Goal: Task Accomplishment & Management: Complete application form

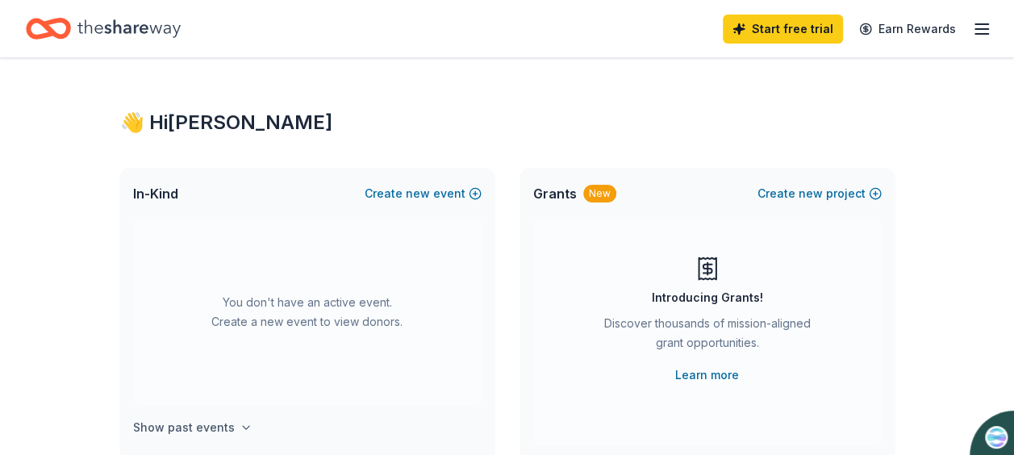
click at [176, 424] on h4 "Show past events" at bounding box center [184, 427] width 102 height 19
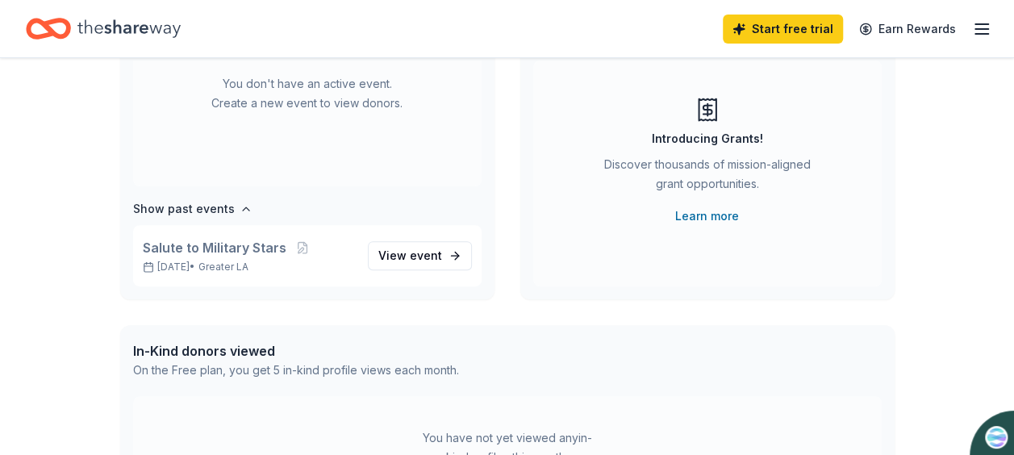
scroll to position [161, 0]
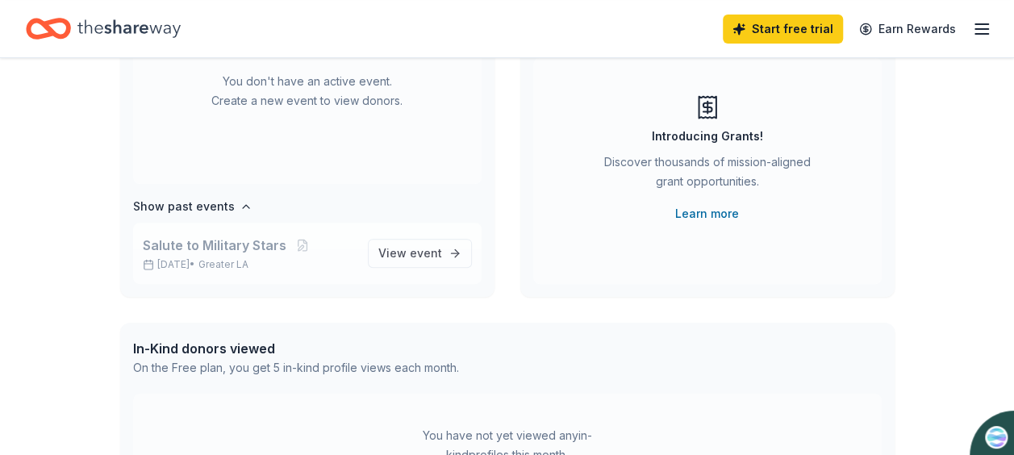
click at [232, 247] on span "Salute to Military Stars" at bounding box center [215, 245] width 144 height 19
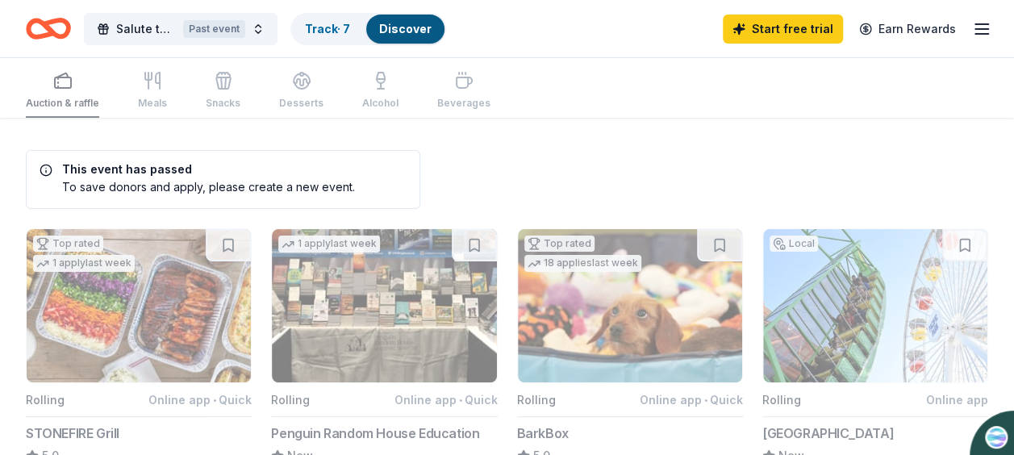
click at [232, 188] on div "To save donors and apply, please create a new event." at bounding box center [197, 186] width 315 height 17
drag, startPoint x: 72, startPoint y: 154, endPoint x: 69, endPoint y: 133, distance: 21.1
click at [71, 154] on div "This event has passed To save donors and apply, please create a new event." at bounding box center [223, 179] width 395 height 59
click at [66, 82] on div "Auction & raffle Meals Snacks Desserts Alcohol Beverages" at bounding box center [258, 91] width 465 height 53
click at [140, 31] on span "Salute to Military Stars" at bounding box center [146, 28] width 61 height 19
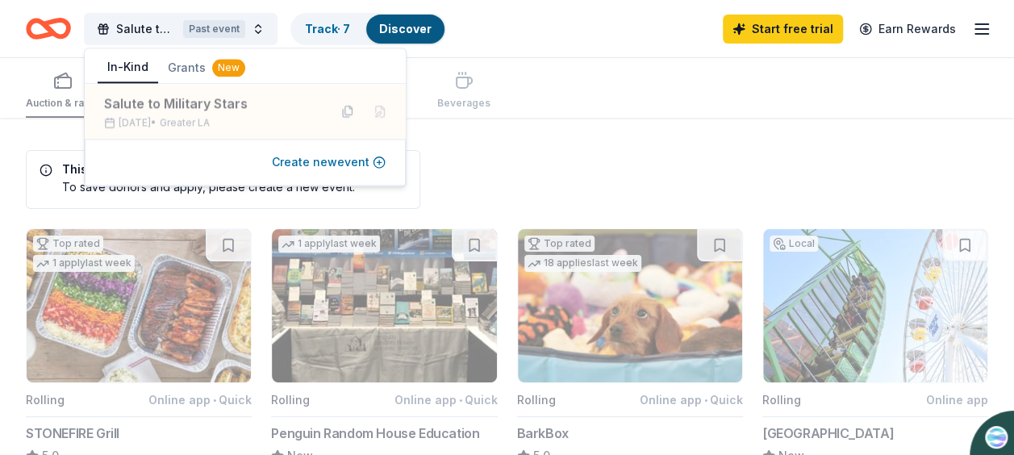
click at [339, 161] on button "Create new event" at bounding box center [329, 161] width 114 height 19
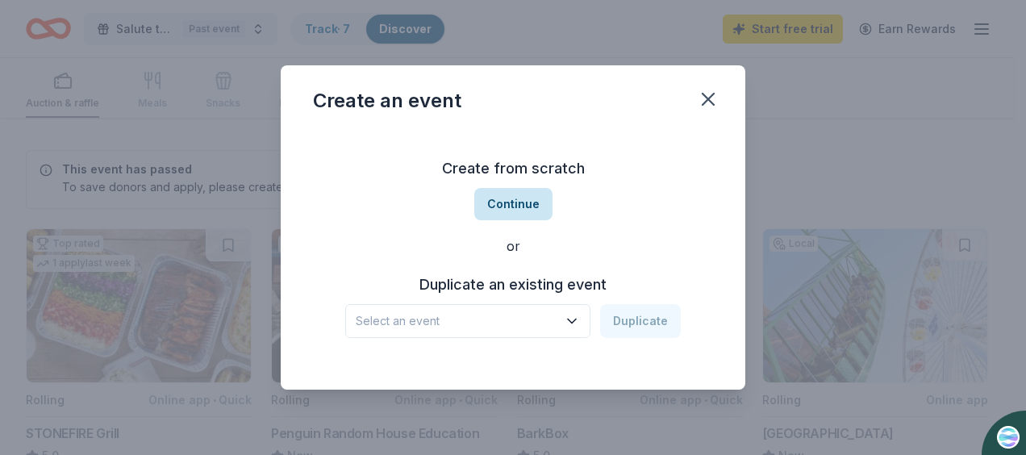
click at [518, 201] on button "Continue" at bounding box center [513, 204] width 78 height 32
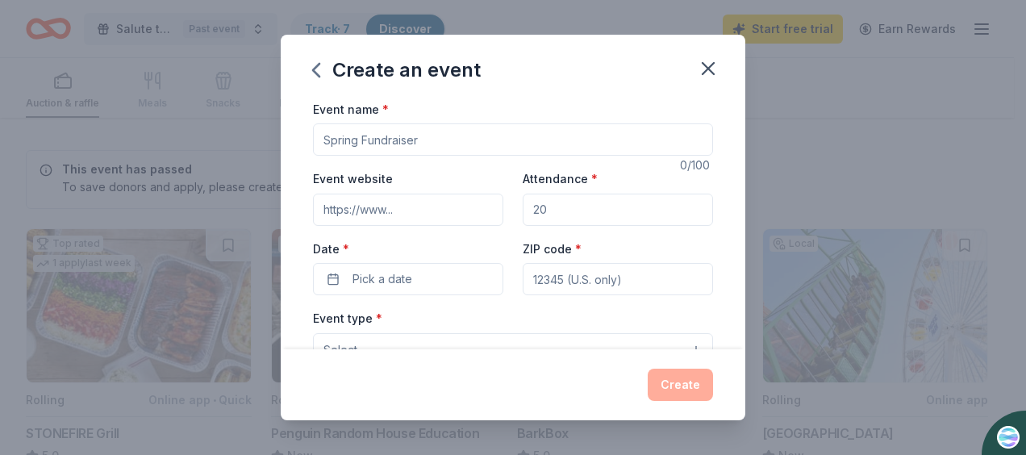
drag, startPoint x: 426, startPoint y: 140, endPoint x: 287, endPoint y: 126, distance: 139.4
click at [287, 126] on div "Event name * 0 /100 Event website Attendance * Date * Pick a date ZIP code * Ev…" at bounding box center [513, 224] width 465 height 251
type input "San Clemente Military Family Outreach On -ine auction for"
click at [703, 62] on icon "button" at bounding box center [708, 68] width 23 height 23
click at [708, 63] on icon "button" at bounding box center [708, 68] width 23 height 23
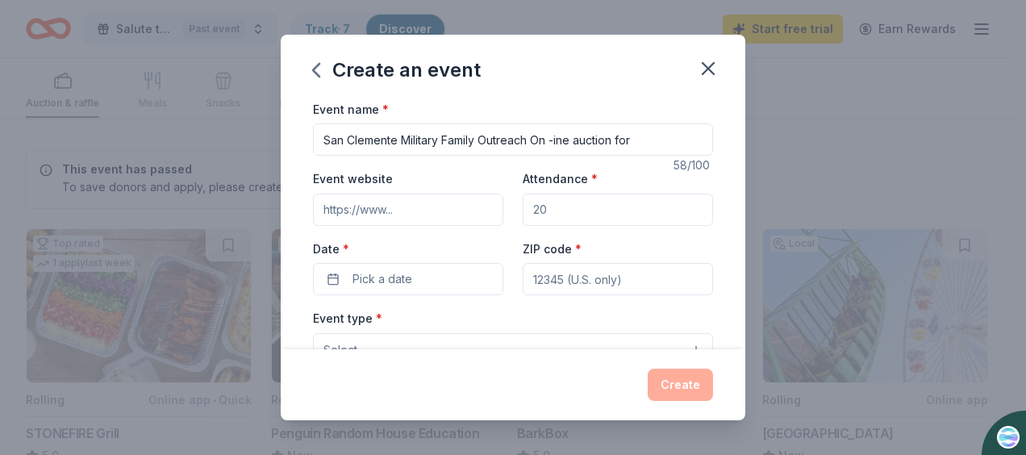
drag, startPoint x: 324, startPoint y: 58, endPoint x: 314, endPoint y: 68, distance: 14.3
click at [323, 65] on icon "button" at bounding box center [316, 70] width 26 height 26
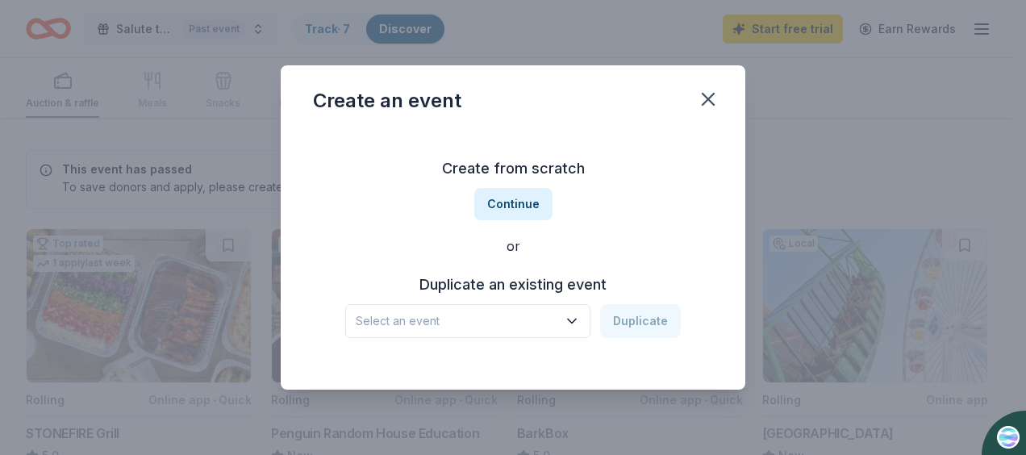
click at [314, 69] on div "Create an event" at bounding box center [513, 97] width 465 height 65
click at [210, 169] on div "Create an event Create from scratch Continue or Duplicate an existing event Sel…" at bounding box center [513, 227] width 1026 height 455
drag, startPoint x: 226, startPoint y: 118, endPoint x: 376, endPoint y: 80, distance: 154.8
click at [253, 94] on div "Create an event Create from scratch Continue or Duplicate an existing event Sel…" at bounding box center [513, 227] width 1026 height 455
click at [708, 95] on icon "button" at bounding box center [708, 99] width 23 height 23
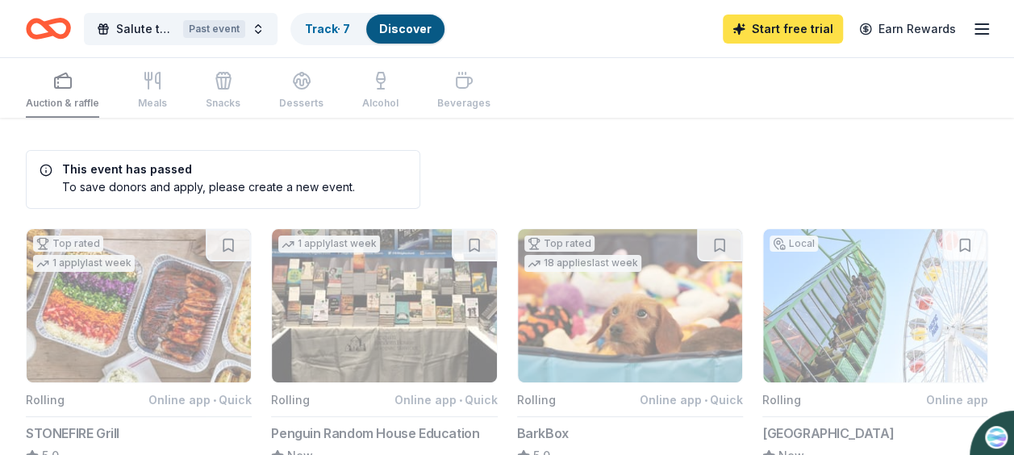
click at [805, 25] on link "Start free trial" at bounding box center [783, 29] width 120 height 29
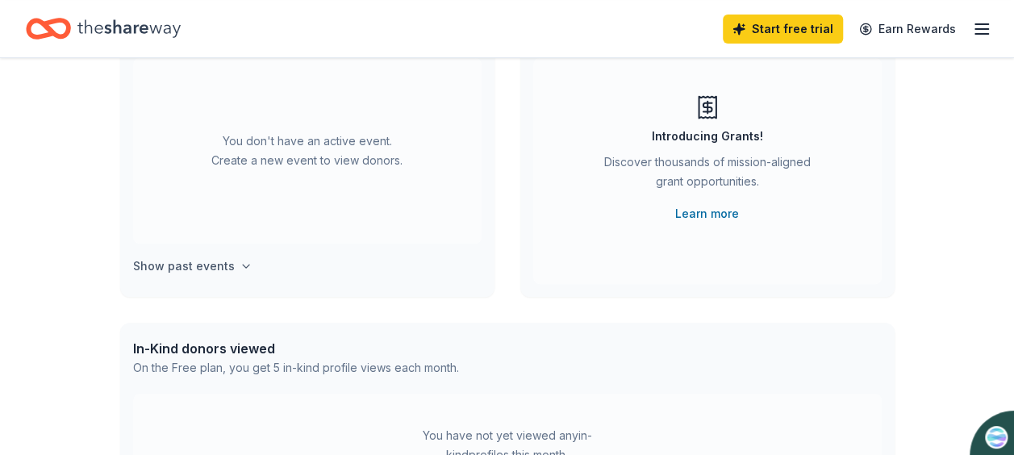
click at [197, 266] on h4 "Show past events" at bounding box center [184, 266] width 102 height 19
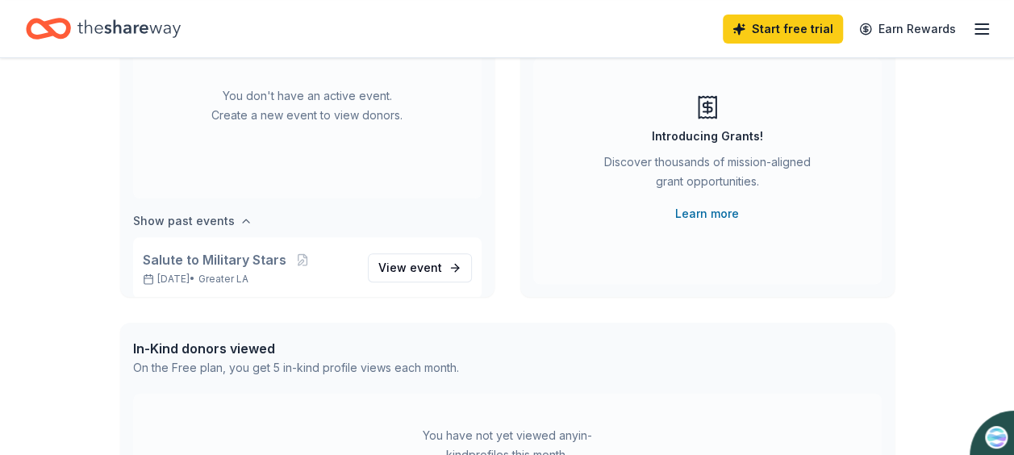
scroll to position [60, 0]
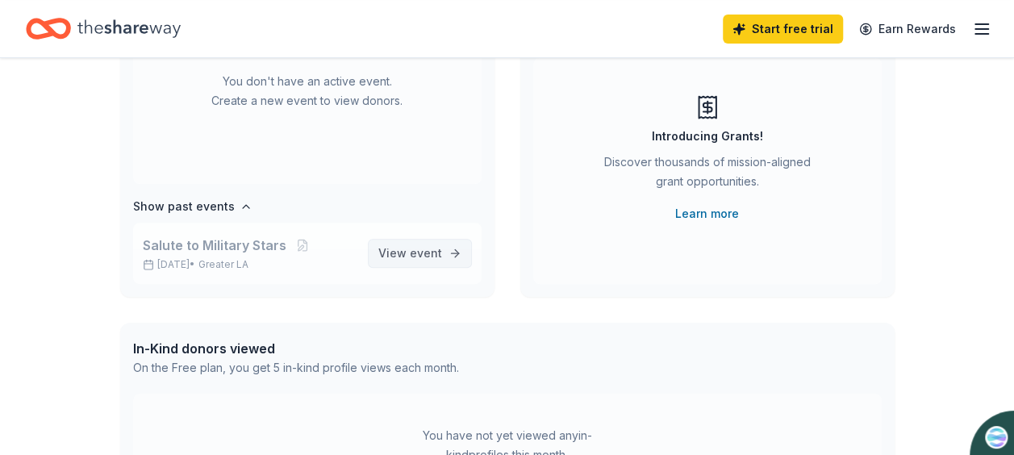
click at [429, 250] on link "View event" at bounding box center [420, 253] width 104 height 29
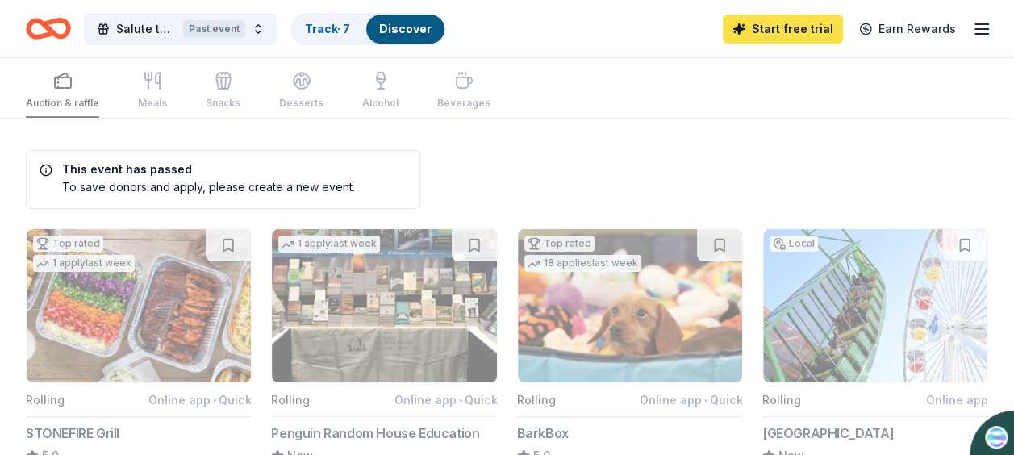
click at [838, 24] on link "Start free trial" at bounding box center [783, 29] width 120 height 29
click at [224, 28] on div "Past event" at bounding box center [214, 29] width 62 height 18
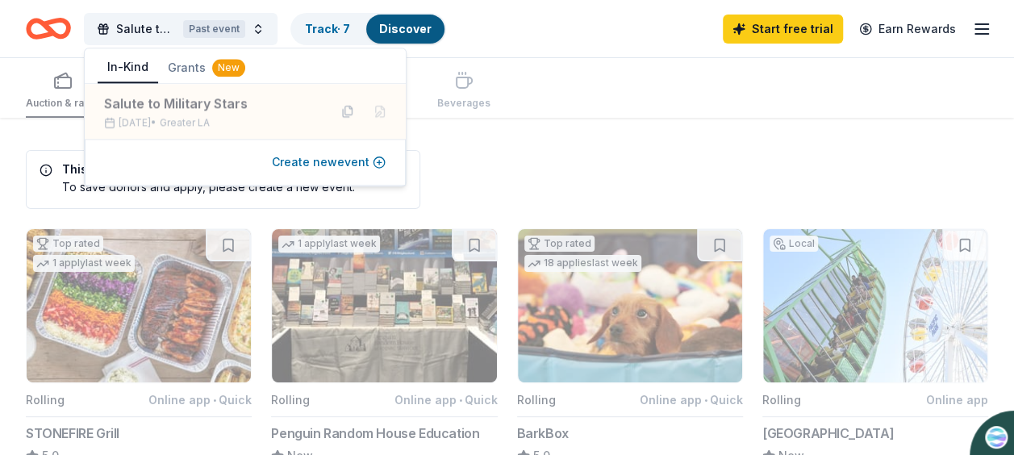
click at [324, 160] on button "Create new event" at bounding box center [329, 161] width 114 height 19
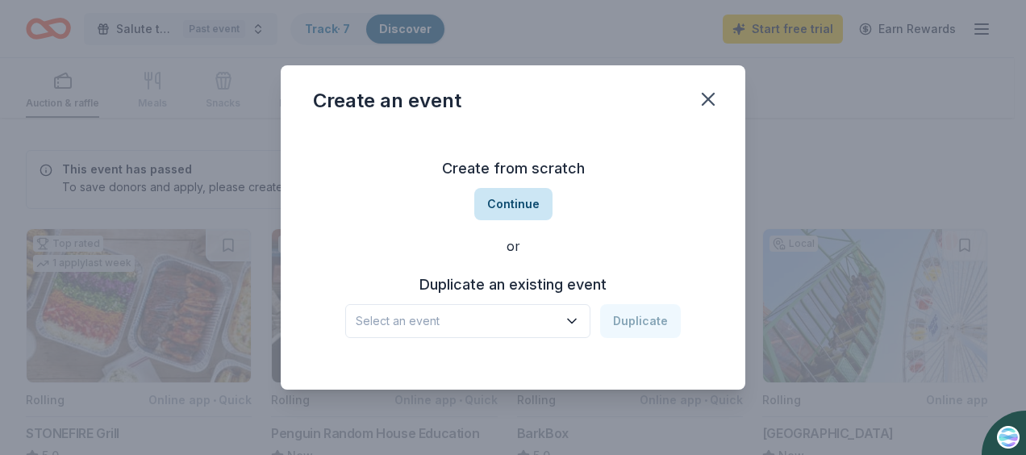
click at [517, 203] on button "Continue" at bounding box center [513, 204] width 78 height 32
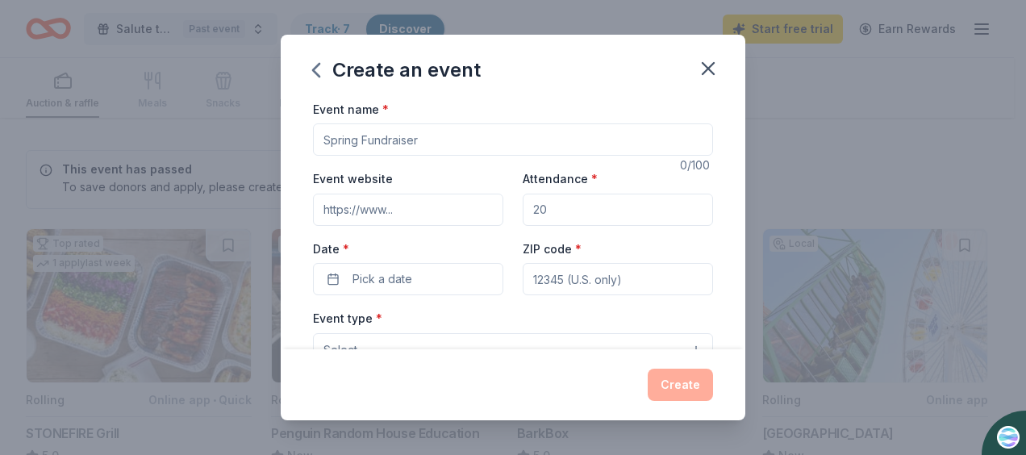
click at [397, 140] on input "Event name *" at bounding box center [513, 139] width 400 height 32
drag, startPoint x: 452, startPoint y: 134, endPoint x: 440, endPoint y: 134, distance: 12.1
click at [440, 134] on input "Event name *" at bounding box center [513, 139] width 400 height 32
drag, startPoint x: 440, startPoint y: 134, endPoint x: 312, endPoint y: 137, distance: 127.5
click at [312, 137] on div "Event name * 0 /100 Event website Attendance * Date * Pick a date ZIP code * Ev…" at bounding box center [513, 224] width 465 height 251
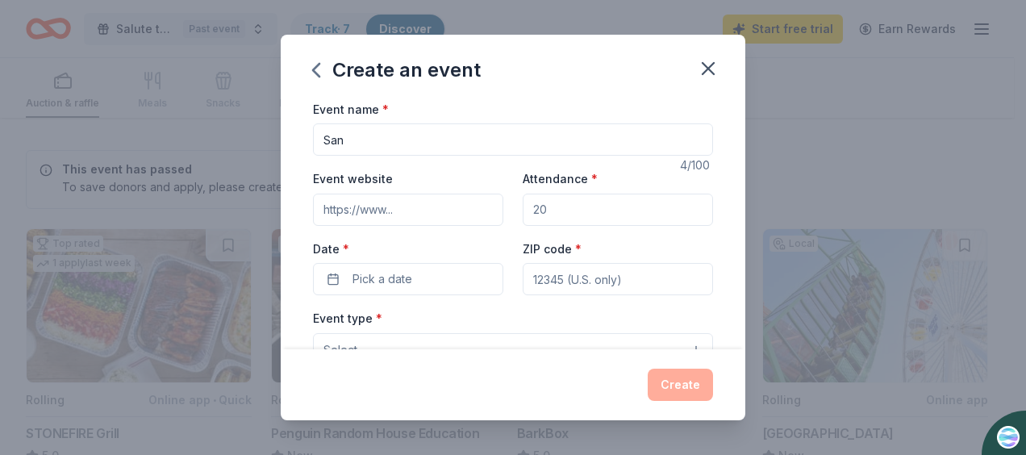
click at [534, 137] on input "San" at bounding box center [513, 139] width 400 height 32
click at [550, 144] on input "San" at bounding box center [513, 139] width 400 height 32
click at [551, 139] on input "San" at bounding box center [513, 139] width 400 height 32
click at [534, 139] on input "San Clemente Military Family Outreach on-line" at bounding box center [513, 139] width 400 height 32
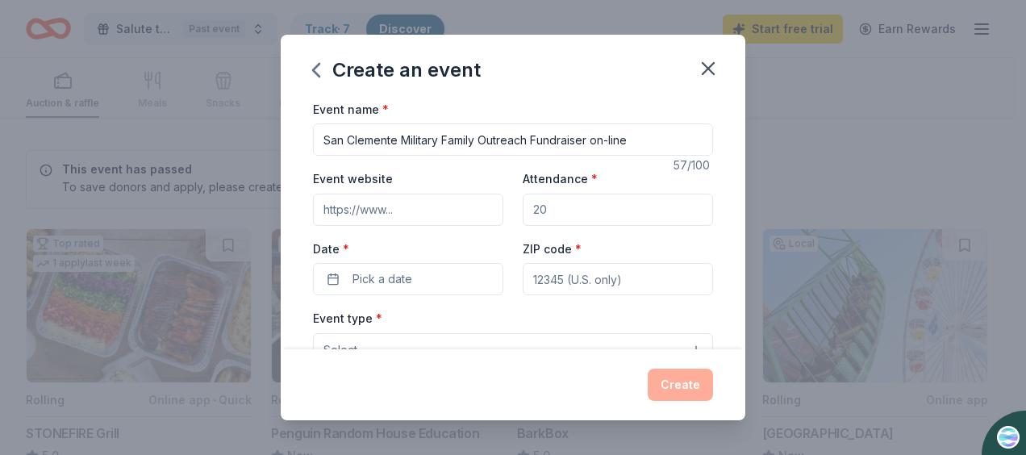
click at [637, 136] on input "San Clemente Military Family Outreach Fundraiser on-line" at bounding box center [513, 139] width 400 height 32
type input "San Clemente Military Family Outreach Fundraiser on-line-auction"
click at [372, 213] on input "Event website" at bounding box center [408, 210] width 190 height 32
click at [378, 207] on input "Event website" at bounding box center [408, 210] width 190 height 32
type input "[EMAIL_ADDRESS][DOMAIN_NAME]"
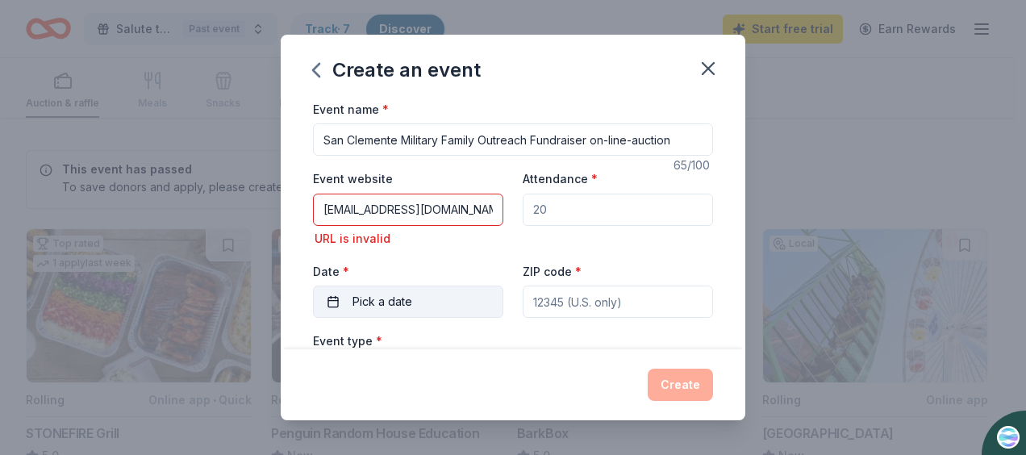
click at [363, 274] on div "Date * Pick a date" at bounding box center [408, 289] width 190 height 57
click at [376, 302] on span "Pick a date" at bounding box center [383, 301] width 60 height 19
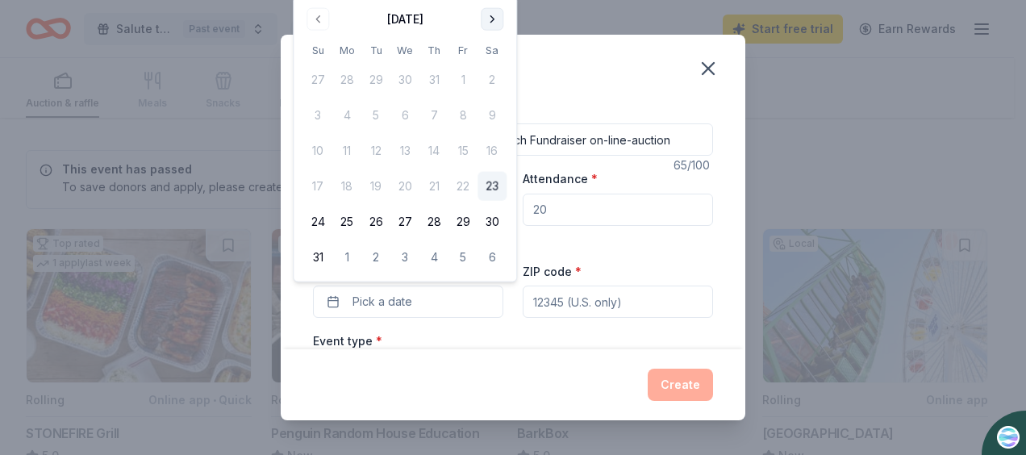
click at [494, 19] on button "Go to next month" at bounding box center [492, 19] width 23 height 23
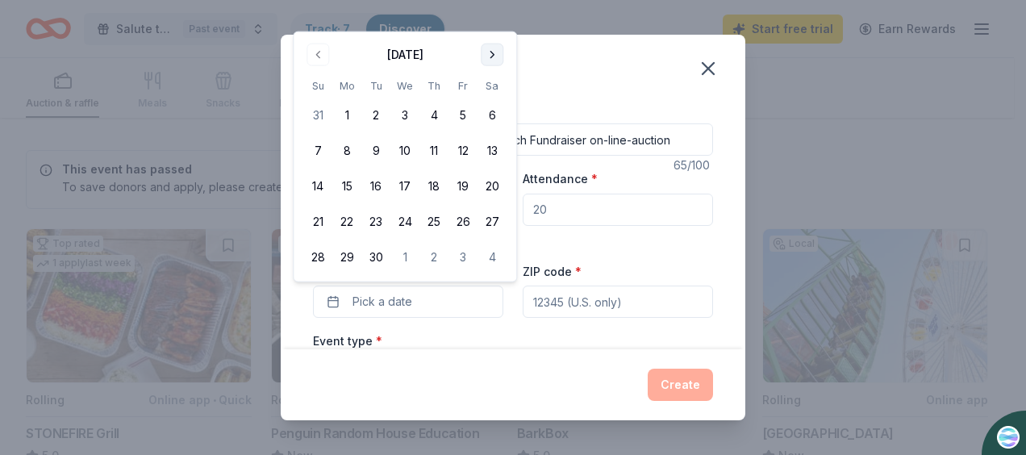
click at [494, 19] on div "Create an event Event name * San Clemente Military Family Outreach Fundraiser o…" at bounding box center [513, 227] width 1026 height 455
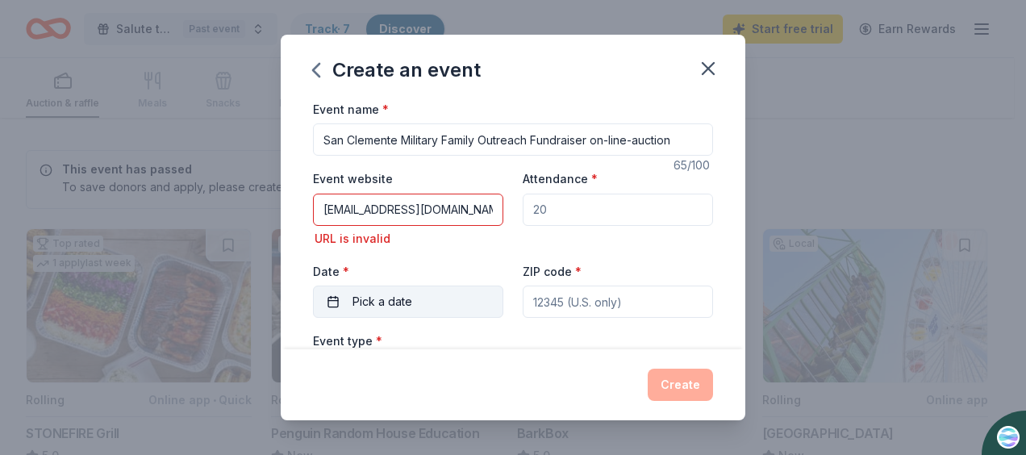
click at [386, 298] on span "Pick a date" at bounding box center [383, 301] width 60 height 19
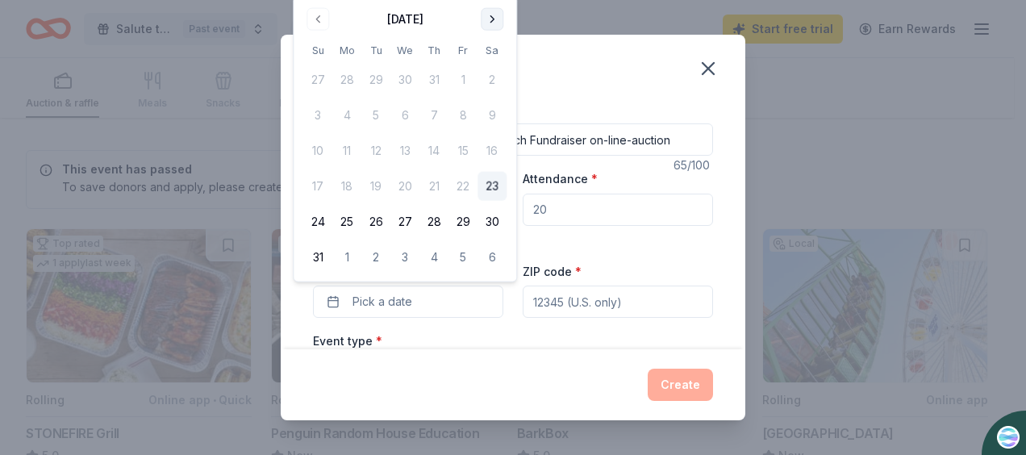
click at [492, 19] on button "Go to next month" at bounding box center [492, 19] width 23 height 23
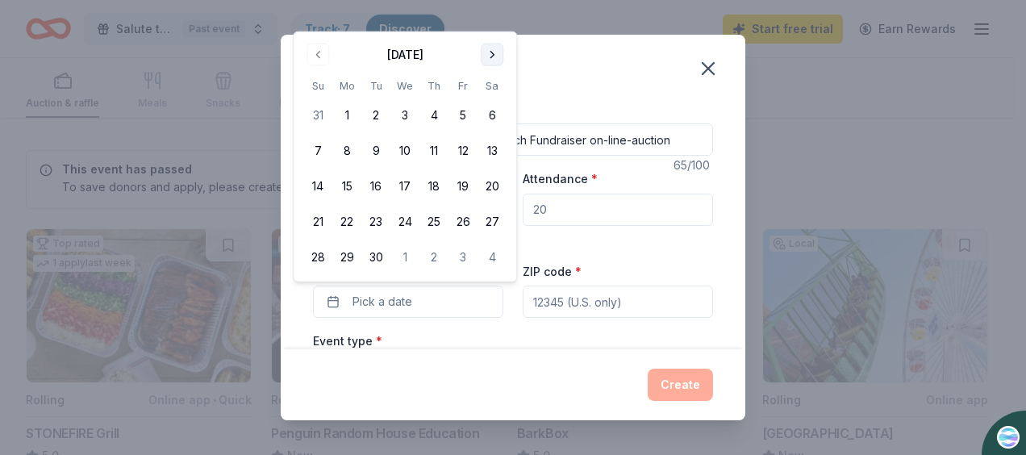
click at [495, 56] on button "Go to next month" at bounding box center [492, 55] width 23 height 23
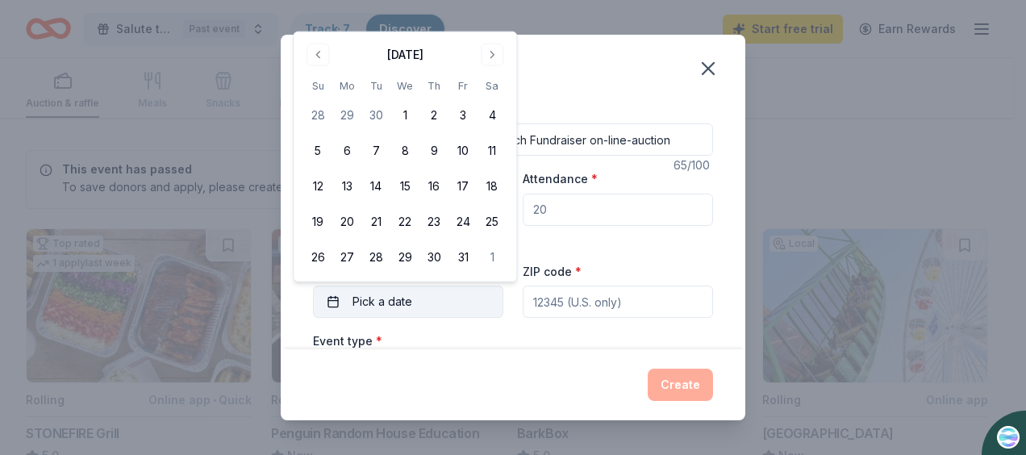
click at [391, 303] on span "Pick a date" at bounding box center [383, 301] width 60 height 19
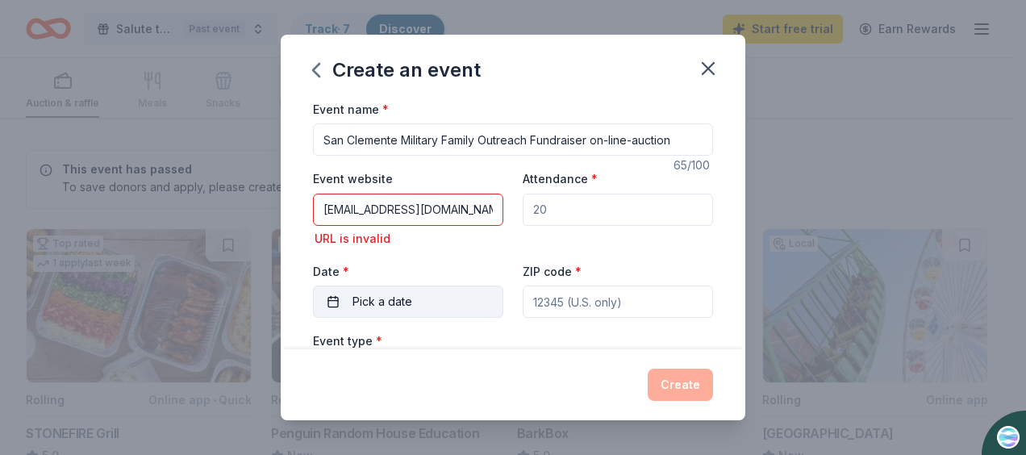
click at [391, 303] on span "Pick a date" at bounding box center [383, 301] width 60 height 19
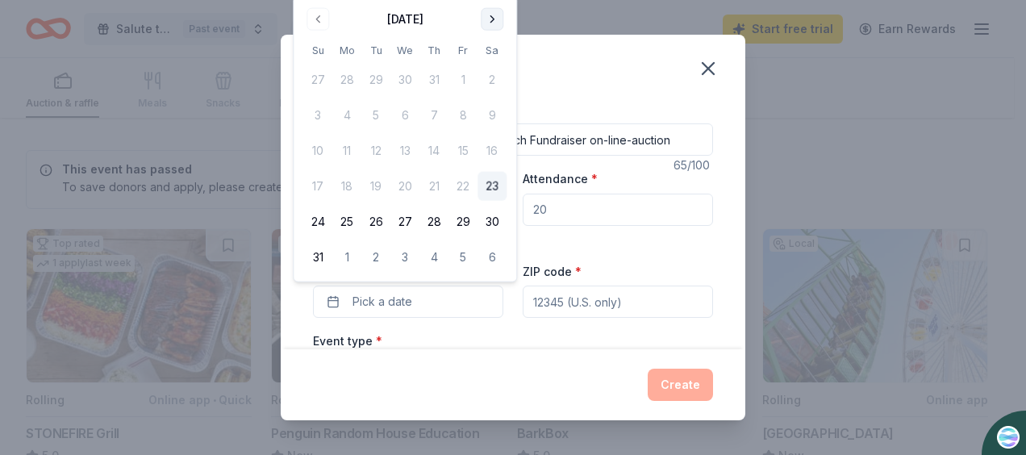
click at [492, 19] on button "Go to next month" at bounding box center [492, 19] width 23 height 23
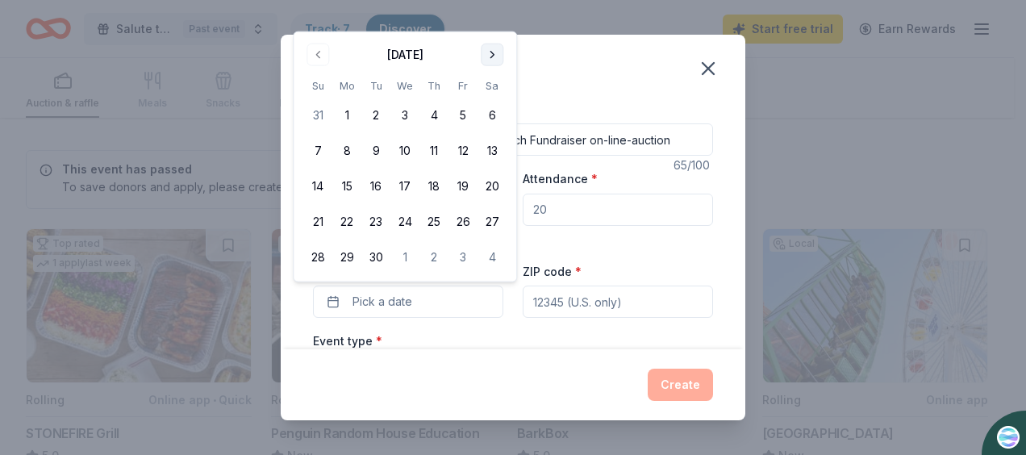
click at [491, 52] on button "Go to next month" at bounding box center [492, 55] width 23 height 23
click at [317, 223] on button "19" at bounding box center [317, 221] width 29 height 29
click at [438, 220] on button "23" at bounding box center [434, 221] width 29 height 29
click at [319, 219] on button "19" at bounding box center [317, 221] width 29 height 29
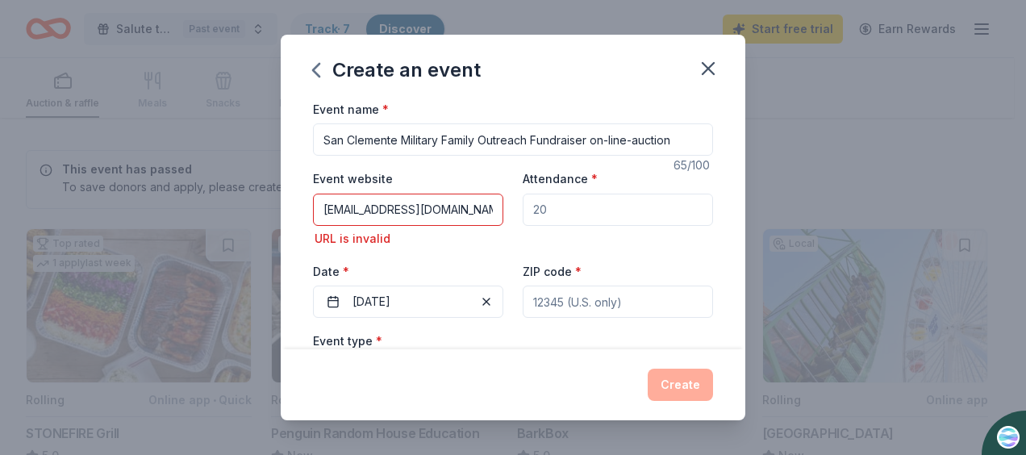
click at [370, 336] on label "Event type *" at bounding box center [347, 341] width 69 height 16
click at [351, 337] on label "Event type *" at bounding box center [347, 341] width 69 height 16
drag, startPoint x: 324, startPoint y: 206, endPoint x: 512, endPoint y: 216, distance: 187.5
click at [512, 216] on div "Event website [EMAIL_ADDRESS][DOMAIN_NAME] URL is invalid Attendance * Date * […" at bounding box center [513, 243] width 400 height 149
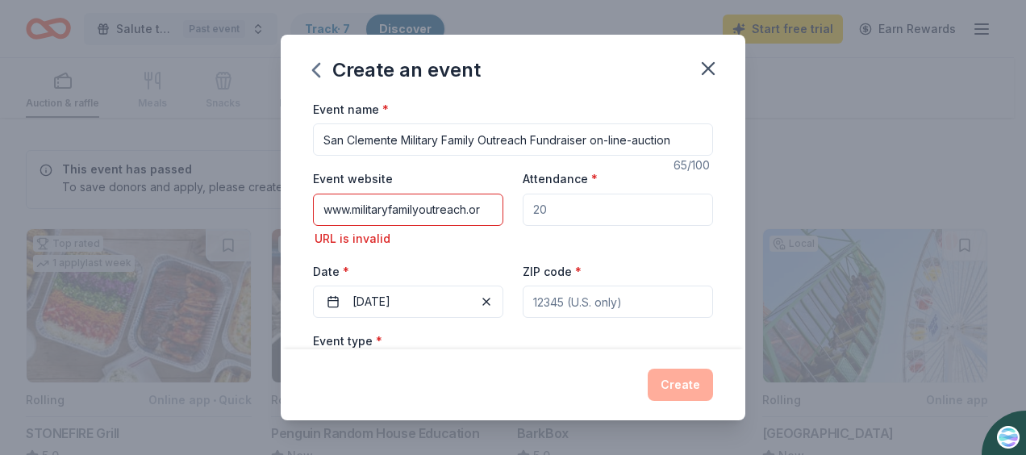
scroll to position [0, 0]
type input "w"
type input "[URL][DOMAIN_NAME]"
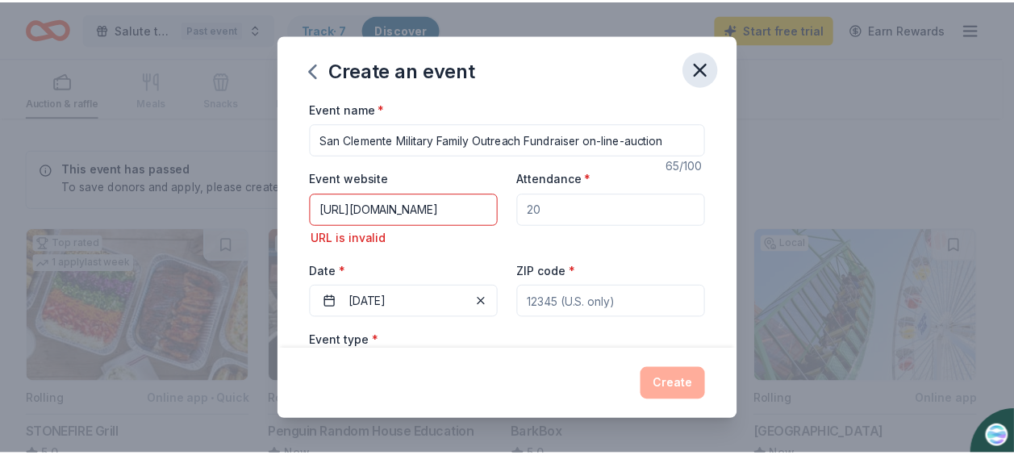
scroll to position [0, 0]
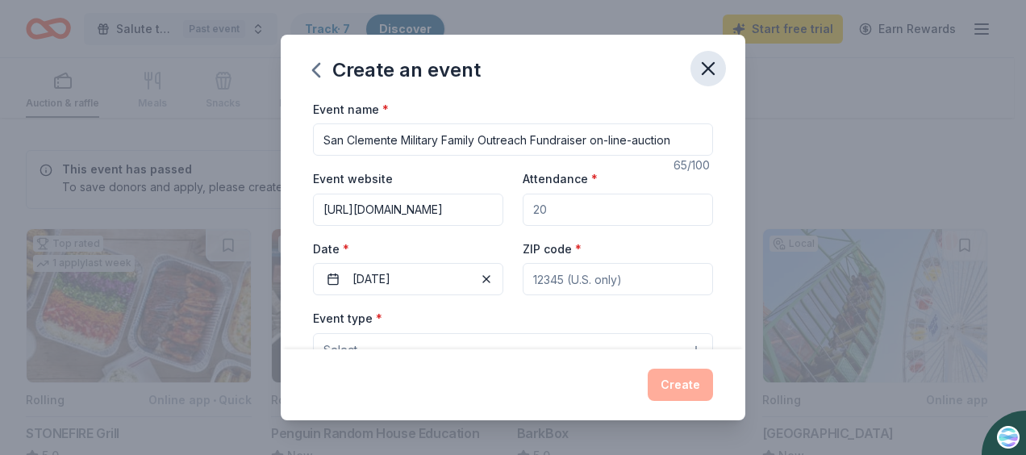
click at [714, 69] on icon "button" at bounding box center [708, 68] width 23 height 23
click at [705, 61] on icon "button" at bounding box center [708, 68] width 23 height 23
click at [222, 122] on div "Create an event Event name * San Clemente Military Family Outreach Fundraiser o…" at bounding box center [513, 227] width 1026 height 455
click at [309, 65] on icon "button" at bounding box center [316, 70] width 26 height 26
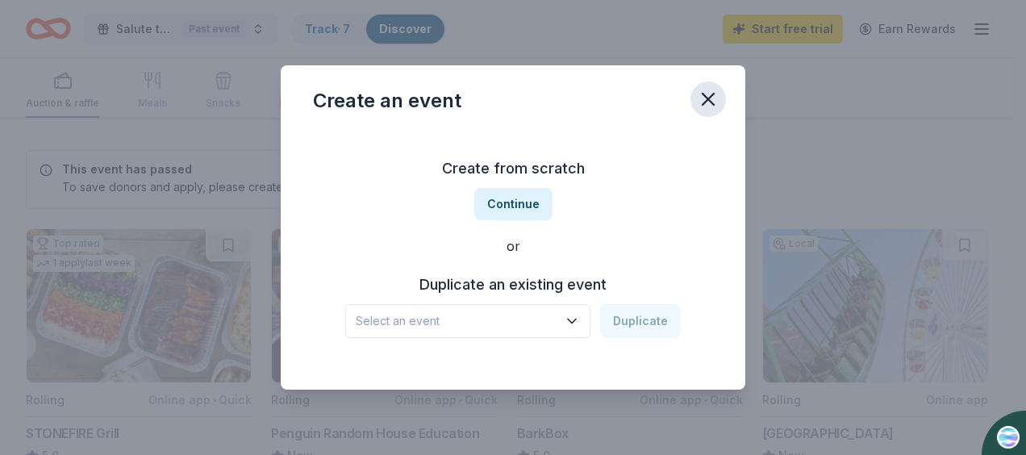
click at [711, 92] on icon "button" at bounding box center [708, 99] width 23 height 23
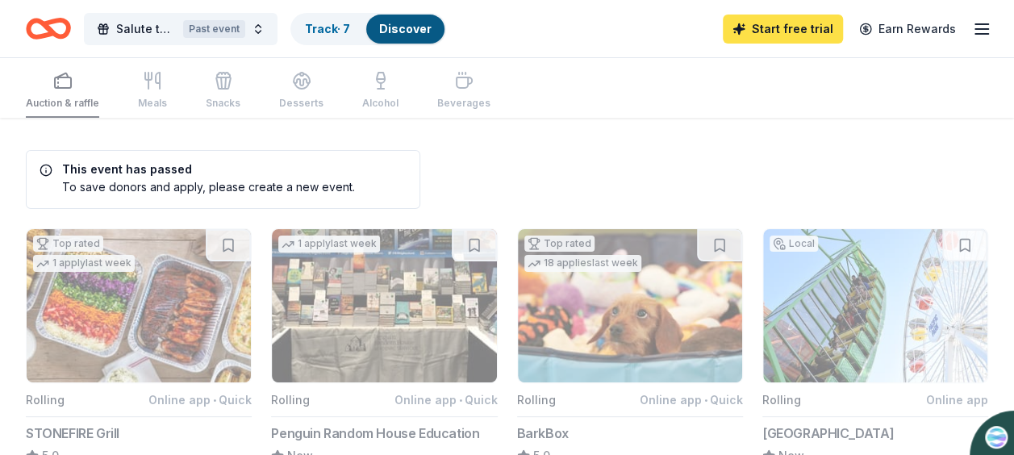
click at [808, 27] on link "Start free trial" at bounding box center [783, 29] width 120 height 29
click at [232, 23] on div "Past event" at bounding box center [214, 29] width 62 height 18
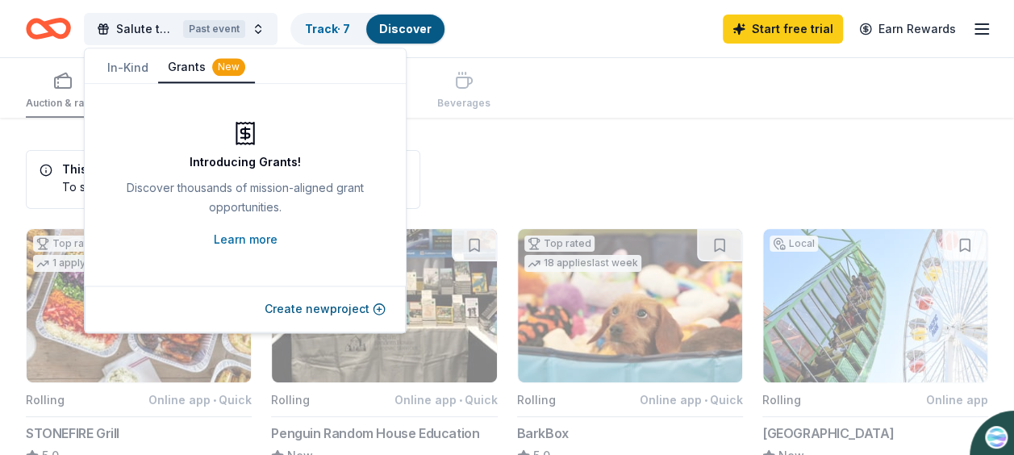
click at [227, 68] on div "New" at bounding box center [228, 67] width 33 height 18
click at [333, 310] on button "Create new project" at bounding box center [325, 308] width 121 height 19
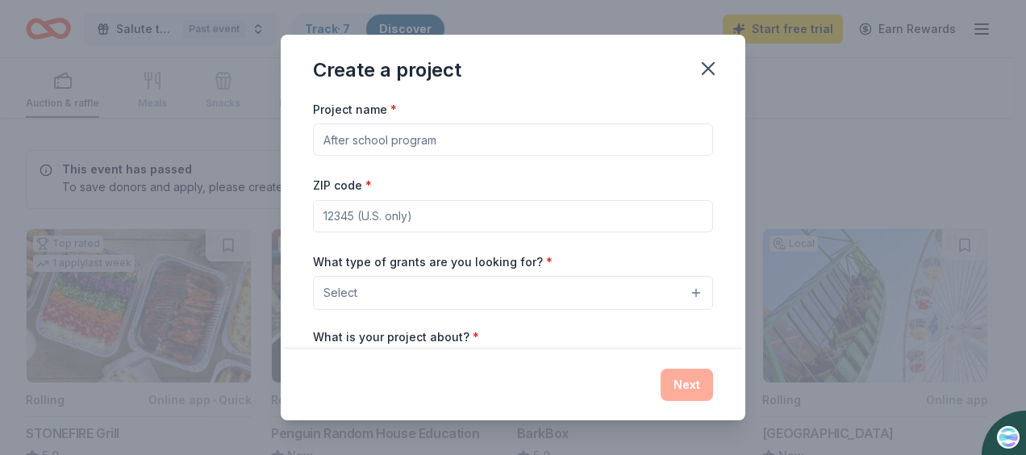
click at [413, 137] on input "Project name *" at bounding box center [513, 139] width 400 height 32
type input "A"
type input "Salute to Military Stars, [DATE], October 34, 2025"
click at [351, 207] on input "ZIP code *" at bounding box center [513, 216] width 400 height 32
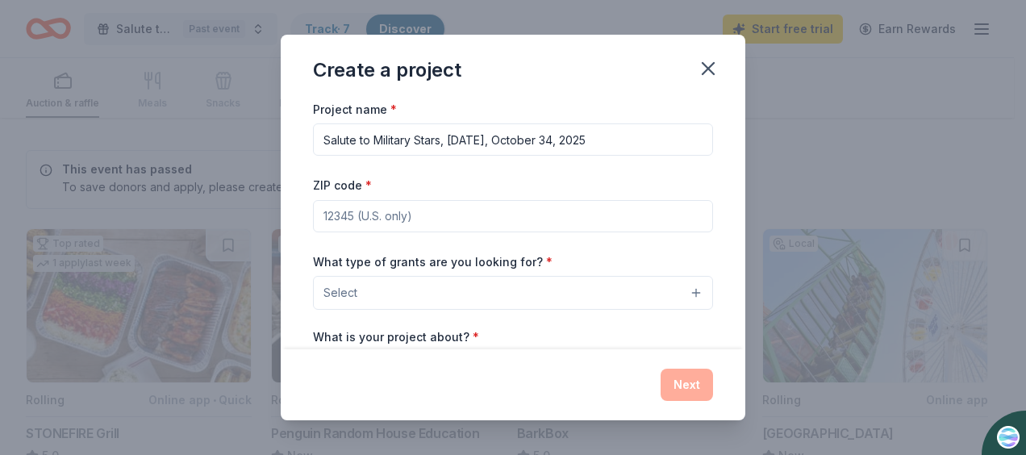
type input "92694"
click at [332, 287] on span "Select" at bounding box center [341, 292] width 34 height 19
click at [686, 289] on button "Select" at bounding box center [513, 293] width 400 height 34
click at [363, 276] on button "Select" at bounding box center [513, 293] width 400 height 34
click at [460, 133] on div "Project name * Salute to Military Stars, [DATE], October 34, 2025 ZIP code * 92…" at bounding box center [513, 320] width 400 height 443
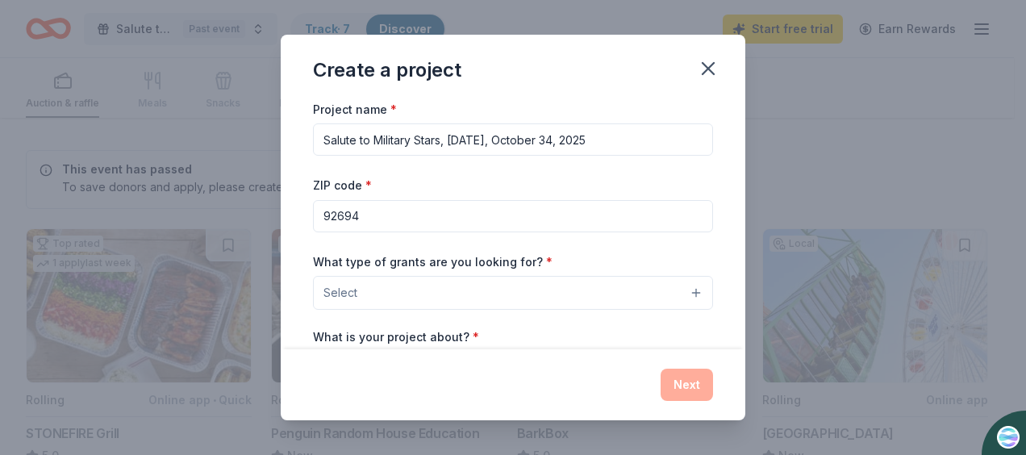
click at [449, 134] on input "Salute to Military Stars, [DATE], October 34, 2025" at bounding box center [513, 139] width 400 height 32
type input "Salute to Military Stars, Fundraiser, [DATE], October 34, 2025"
click at [352, 290] on span "Select" at bounding box center [341, 292] width 34 height 19
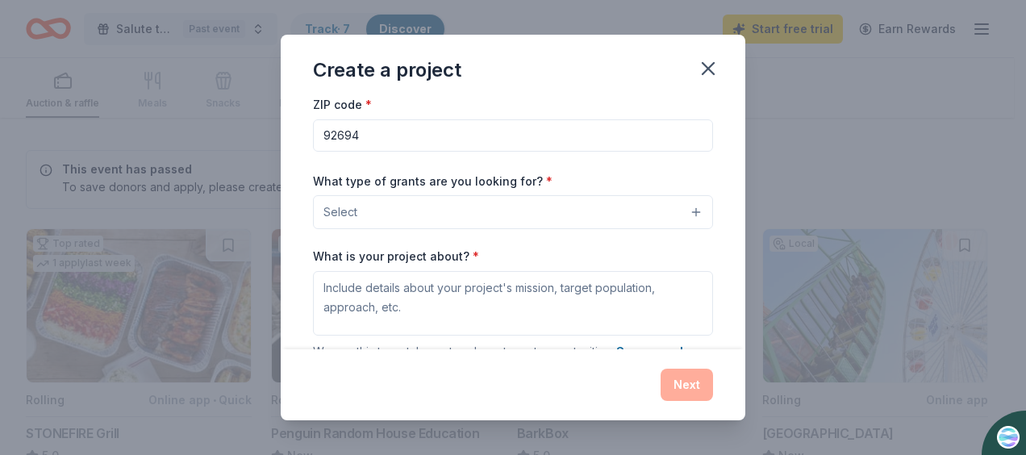
click at [349, 209] on span "Select" at bounding box center [341, 212] width 34 height 19
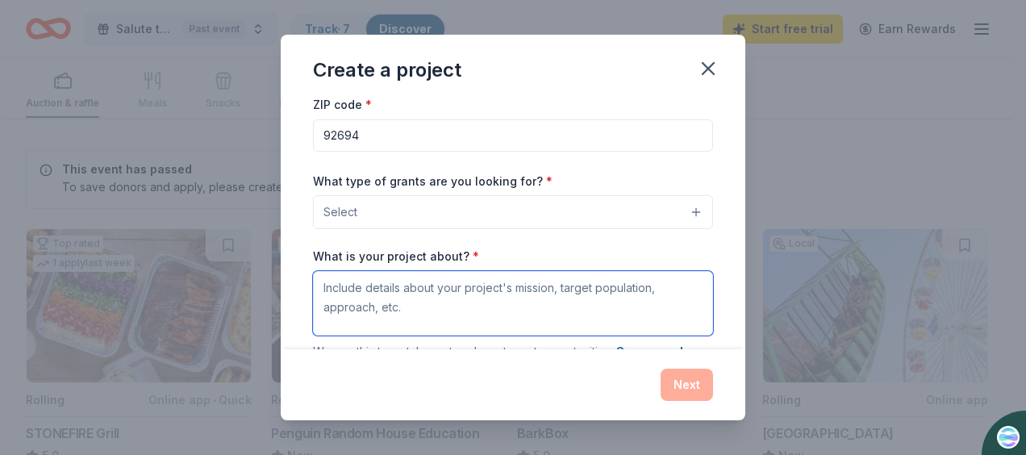
click at [328, 286] on textarea "What is your project about? *" at bounding box center [513, 303] width 400 height 65
type textarea "a"
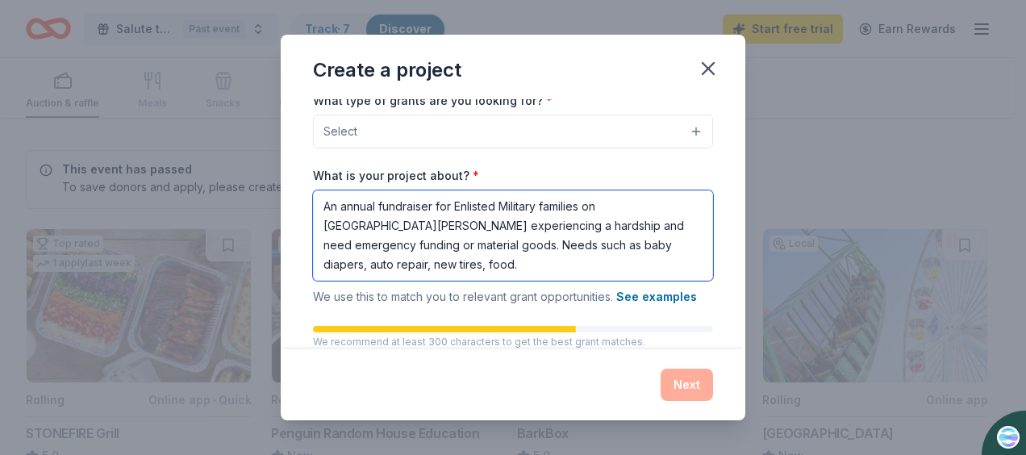
scroll to position [242, 0]
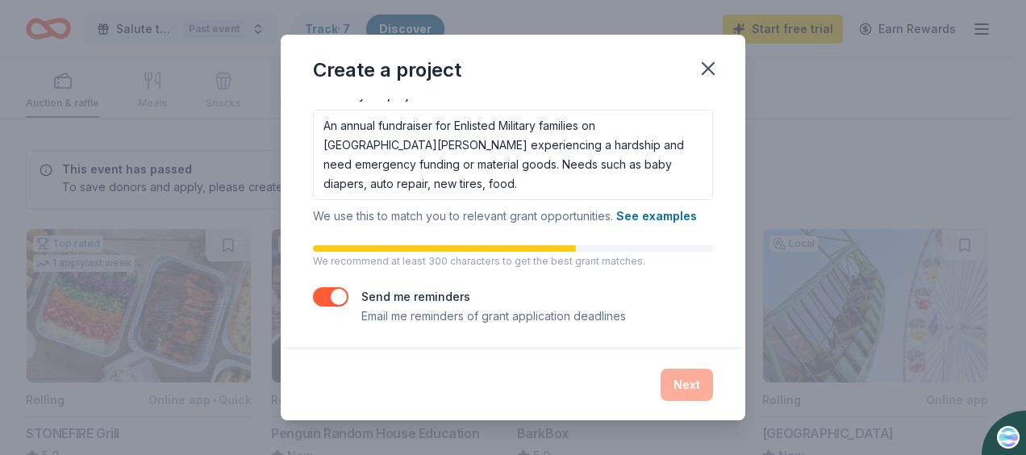
click at [341, 296] on button "button" at bounding box center [330, 296] width 35 height 19
click at [340, 294] on button "button" at bounding box center [330, 296] width 35 height 19
click at [687, 386] on div "Next" at bounding box center [513, 385] width 400 height 32
click at [616, 181] on textarea "An annual fundraiser for Enlisted Military families on [GEOGRAPHIC_DATA][PERSON…" at bounding box center [513, 155] width 400 height 90
click at [672, 212] on button "See examples" at bounding box center [656, 216] width 81 height 19
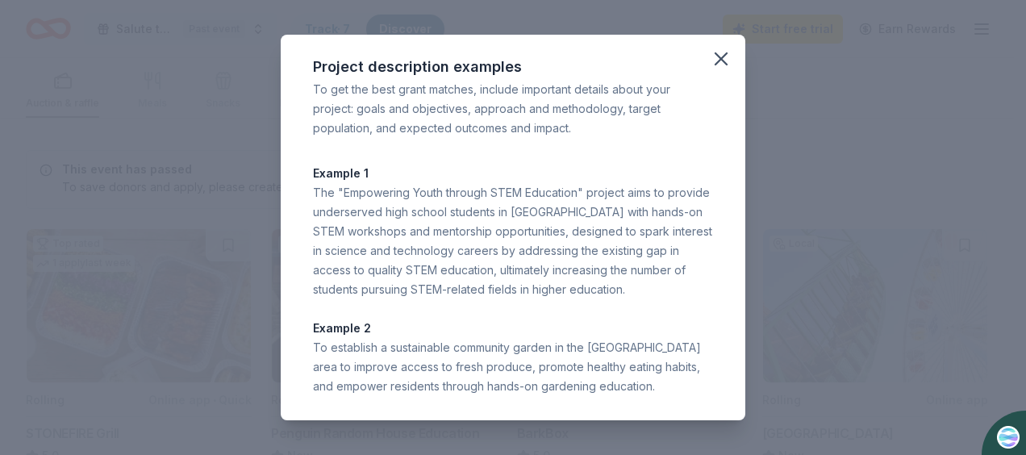
scroll to position [1, 0]
click at [716, 56] on icon "button" at bounding box center [721, 57] width 11 height 11
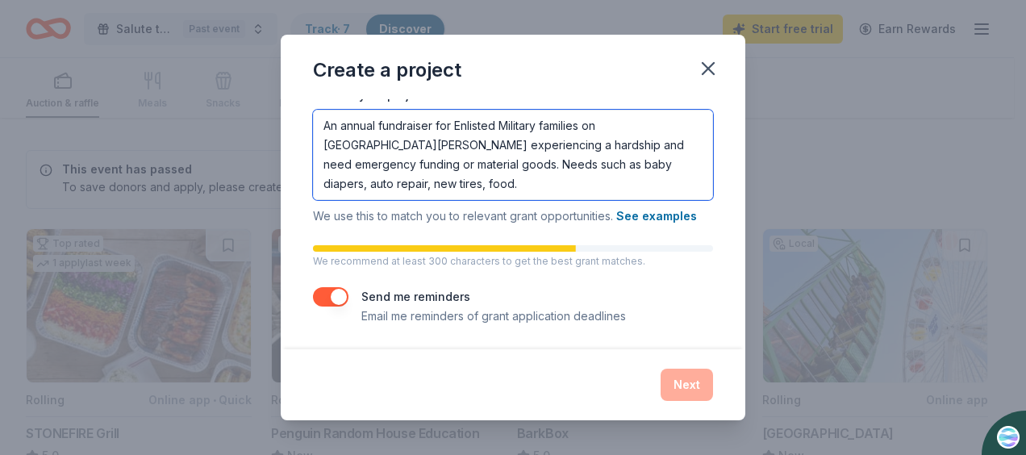
click at [406, 180] on textarea "An annual fundraiser for Enlisted Military families on [GEOGRAPHIC_DATA][PERSON…" at bounding box center [513, 155] width 400 height 90
click at [407, 176] on textarea "An annual fundraiser for Enlisted Military families on [GEOGRAPHIC_DATA][PERSON…" at bounding box center [513, 155] width 400 height 90
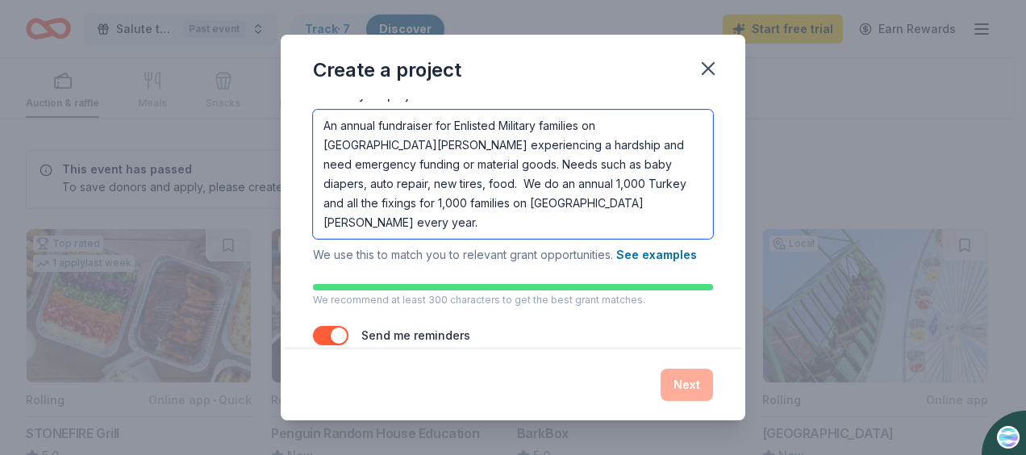
scroll to position [0, 0]
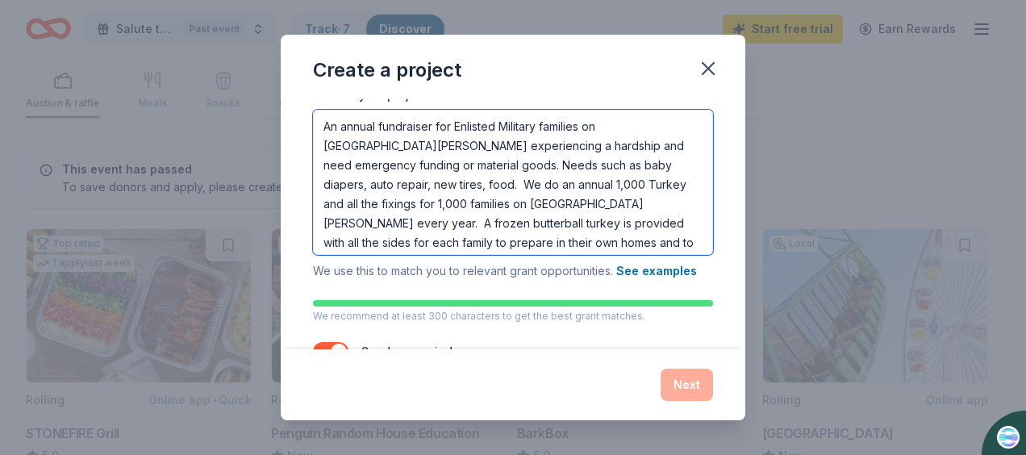
drag, startPoint x: 324, startPoint y: 126, endPoint x: 350, endPoint y: 118, distance: 27.0
click at [324, 124] on textarea "An annual fundraiser for Enlisted Military families on [GEOGRAPHIC_DATA][PERSON…" at bounding box center [513, 182] width 400 height 145
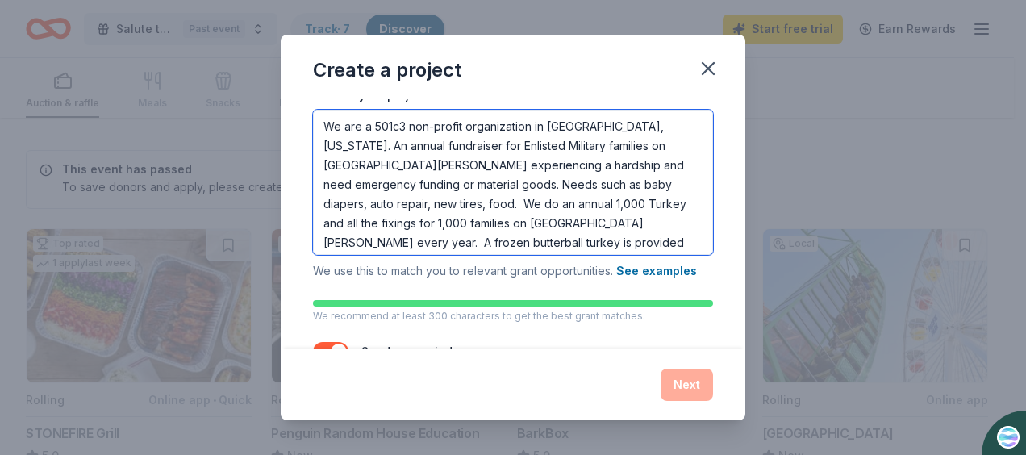
click at [399, 140] on textarea "We are a 501c3 non-profit organization in [GEOGRAPHIC_DATA], [US_STATE]. An ann…" at bounding box center [513, 182] width 400 height 145
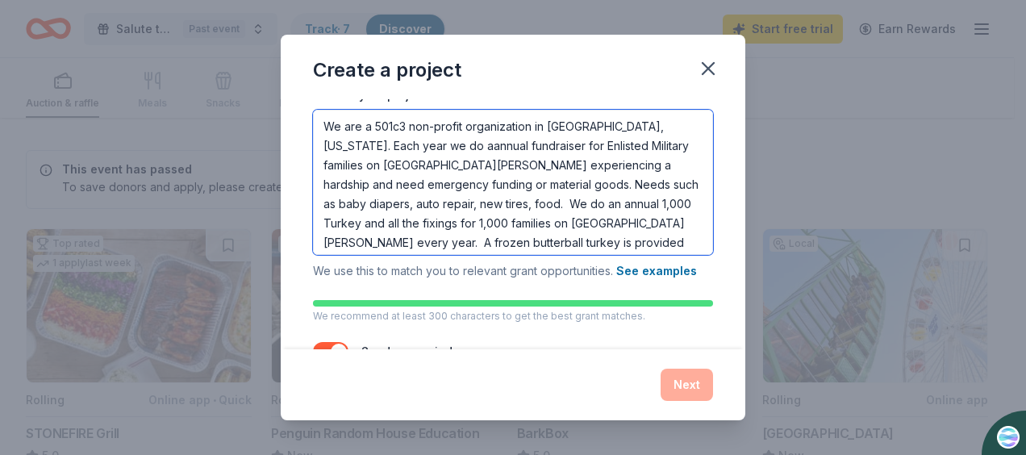
click at [573, 144] on textarea "We are a 501c3 non-profit organization in [GEOGRAPHIC_DATA], [US_STATE]. Each y…" at bounding box center [513, 182] width 400 height 145
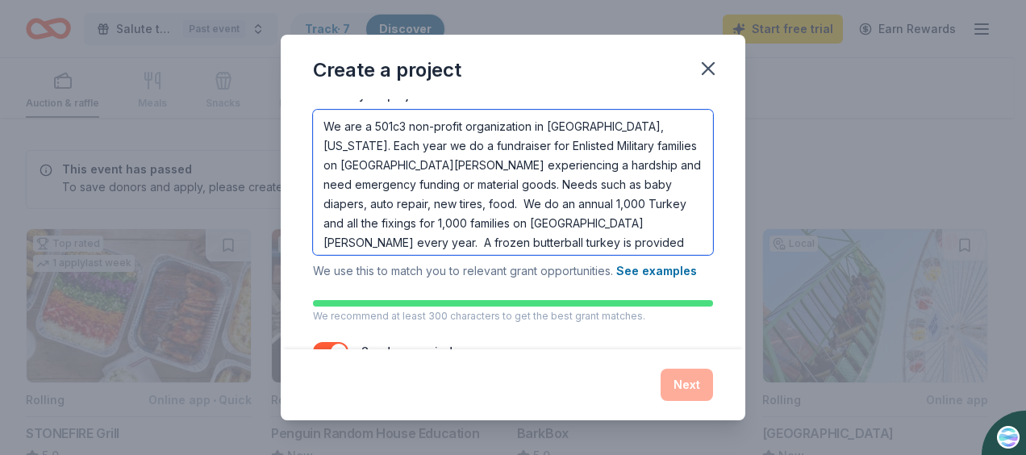
scroll to position [43, 0]
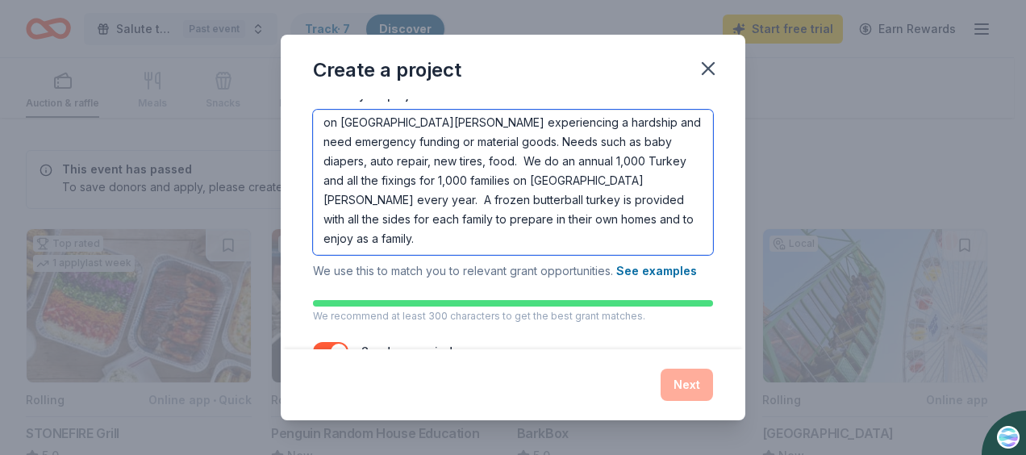
click at [399, 232] on textarea "We are a 501c3 non-profit organization in [GEOGRAPHIC_DATA], [US_STATE]. Each y…" at bounding box center [513, 182] width 400 height 145
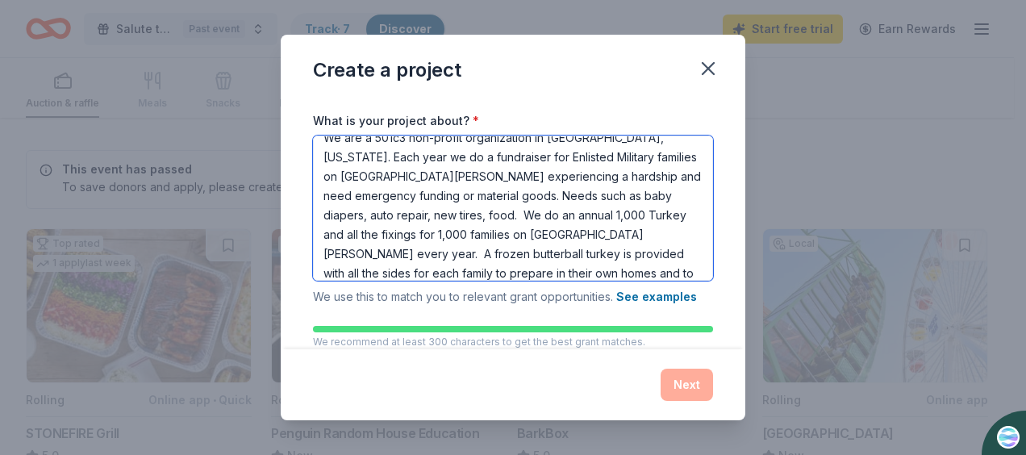
scroll to position [0, 0]
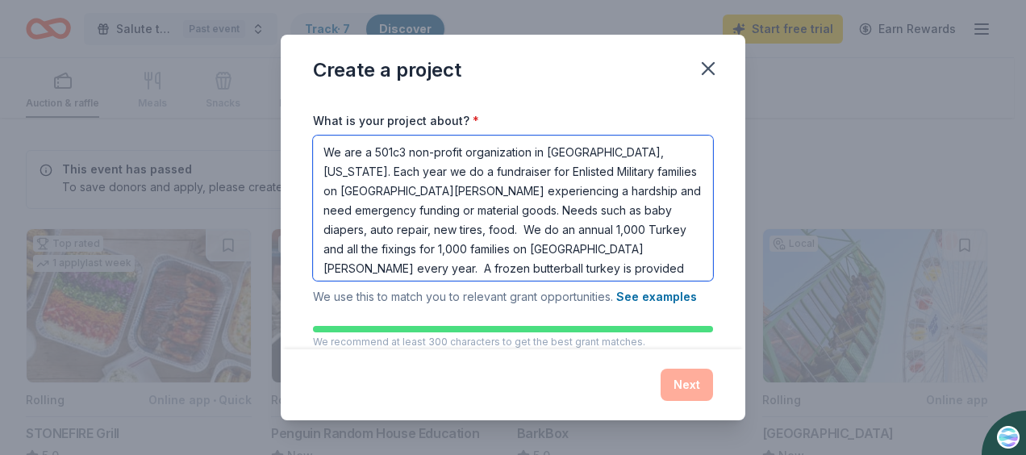
drag, startPoint x: 381, startPoint y: 171, endPoint x: 521, endPoint y: 203, distance: 144.0
click at [521, 203] on textarea "We are a 501c3 non-profit organization in [GEOGRAPHIC_DATA], [US_STATE]. Each y…" at bounding box center [513, 208] width 400 height 145
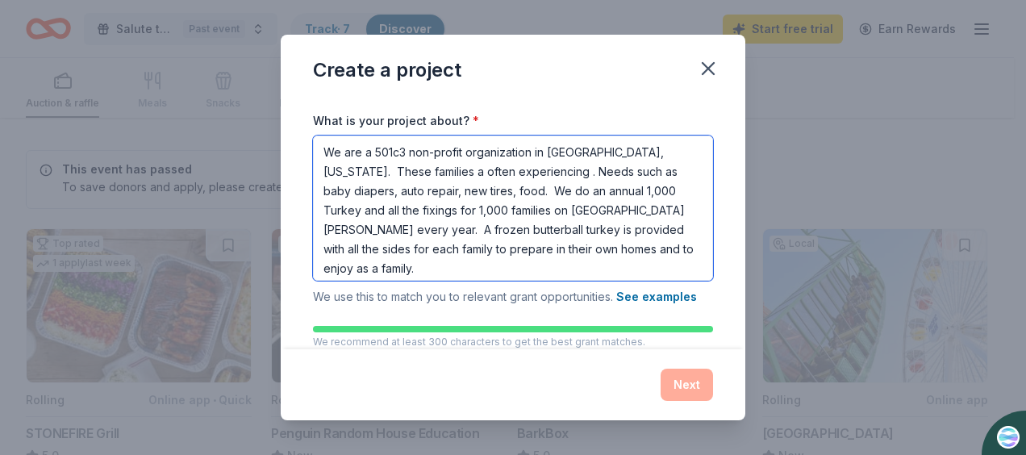
click at [583, 164] on textarea "We are a 501c3 non-profit organization in [GEOGRAPHIC_DATA], [US_STATE]. These …" at bounding box center [513, 208] width 400 height 145
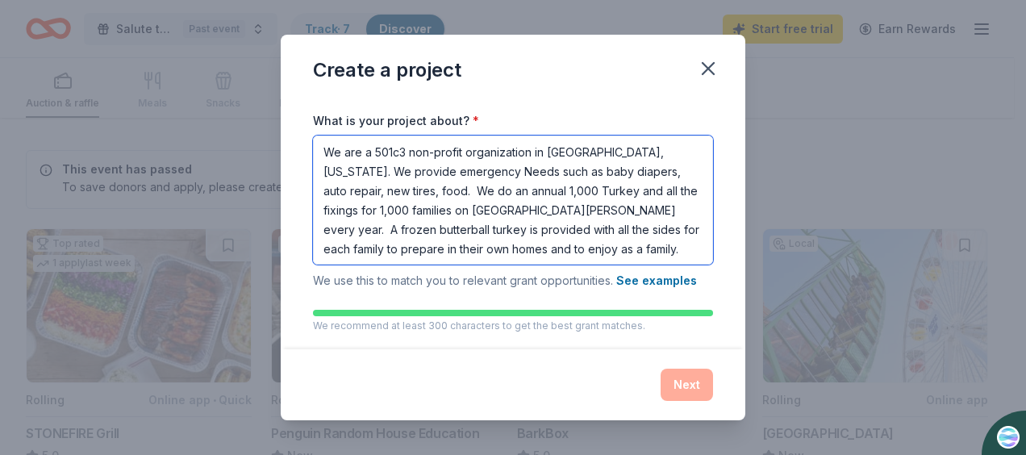
click at [515, 161] on textarea "We are a 501c3 non-profit organization in [GEOGRAPHIC_DATA], [US_STATE]. We pro…" at bounding box center [513, 200] width 400 height 129
click at [545, 165] on textarea "We are a 501c3 non-profit organization in [GEOGRAPHIC_DATA], [US_STATE]. We pro…" at bounding box center [513, 200] width 400 height 129
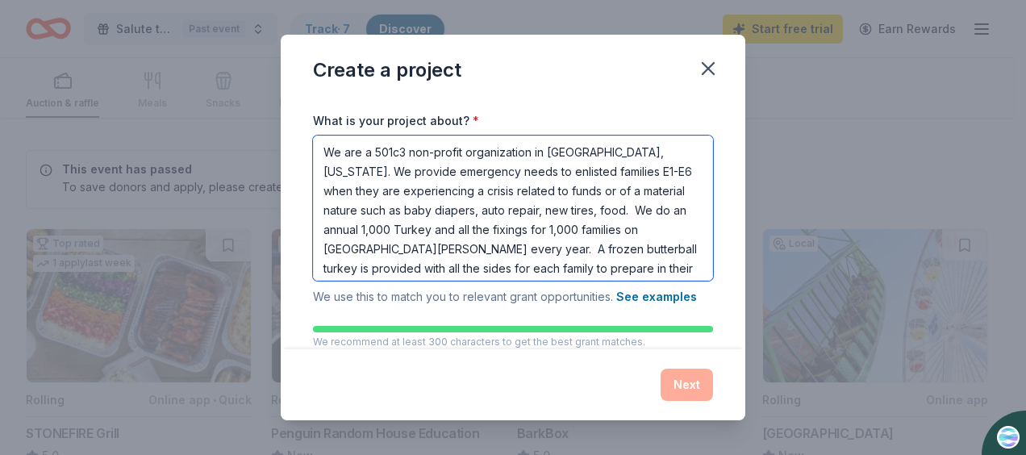
click at [645, 205] on textarea "We are a 501c3 non-profit organization in [GEOGRAPHIC_DATA], [US_STATE]. We pro…" at bounding box center [513, 208] width 400 height 145
click at [396, 223] on textarea "We are a 501c3 non-profit organization in [GEOGRAPHIC_DATA], [US_STATE]. We pro…" at bounding box center [513, 208] width 400 height 145
click at [426, 227] on textarea "We are a 501c3 non-profit organization in [GEOGRAPHIC_DATA], [US_STATE]. We pro…" at bounding box center [513, 208] width 400 height 145
click at [577, 241] on textarea "We are a 501c3 non-profit organization in [GEOGRAPHIC_DATA], [US_STATE]. We pro…" at bounding box center [513, 208] width 400 height 145
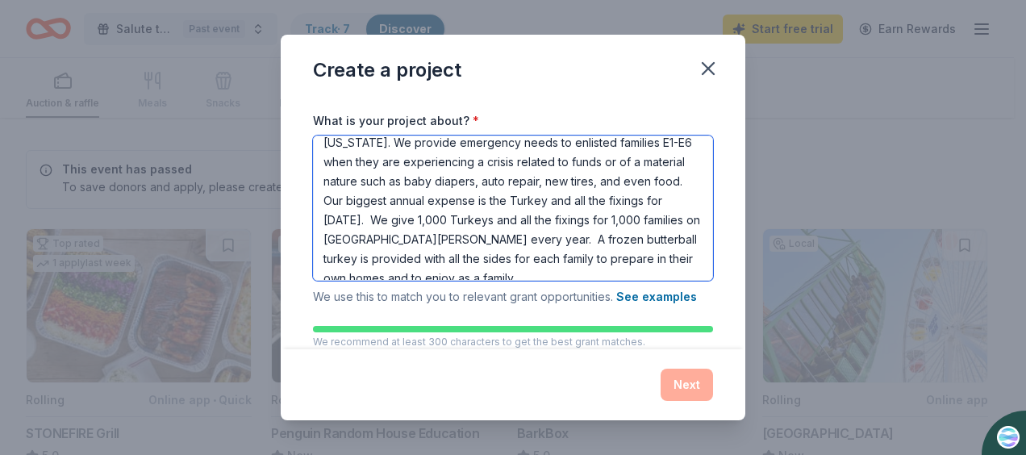
scroll to position [43, 0]
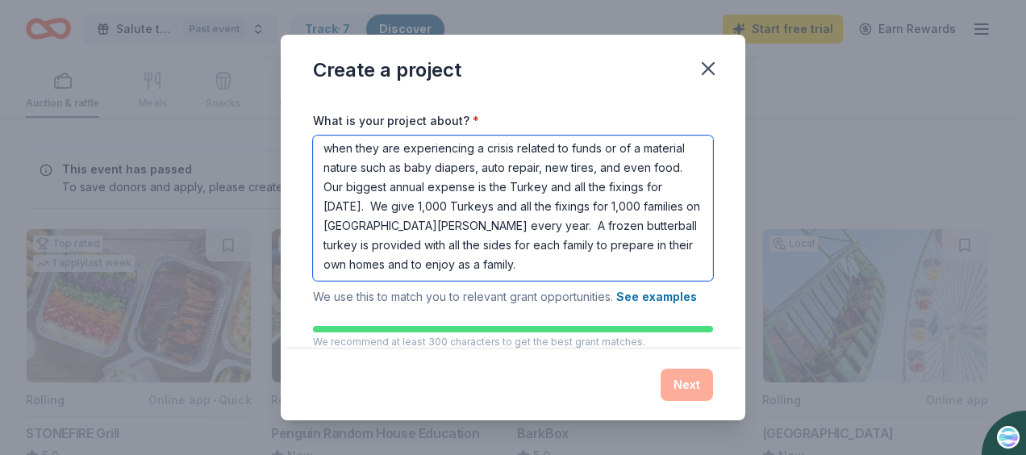
click at [603, 260] on textarea "We are a 501c3 non-profit organization in [GEOGRAPHIC_DATA], [US_STATE]. We pro…" at bounding box center [513, 208] width 400 height 145
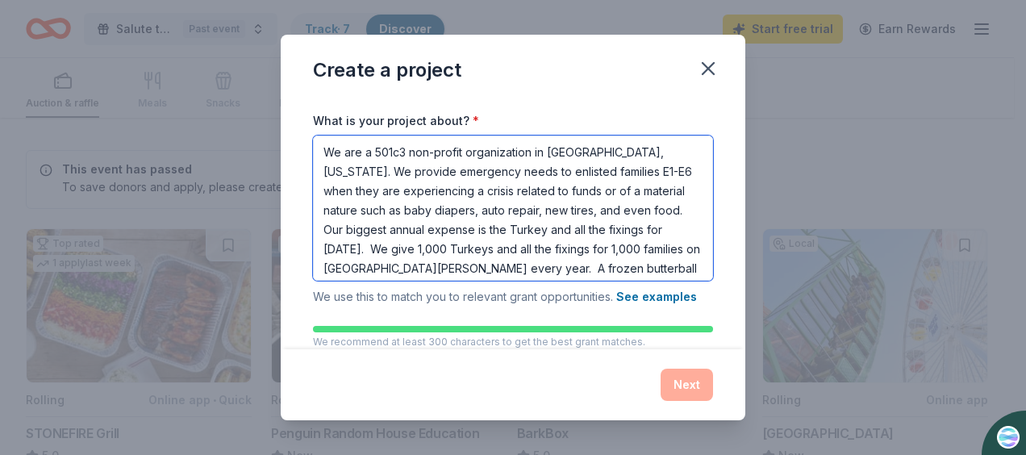
scroll to position [81, 0]
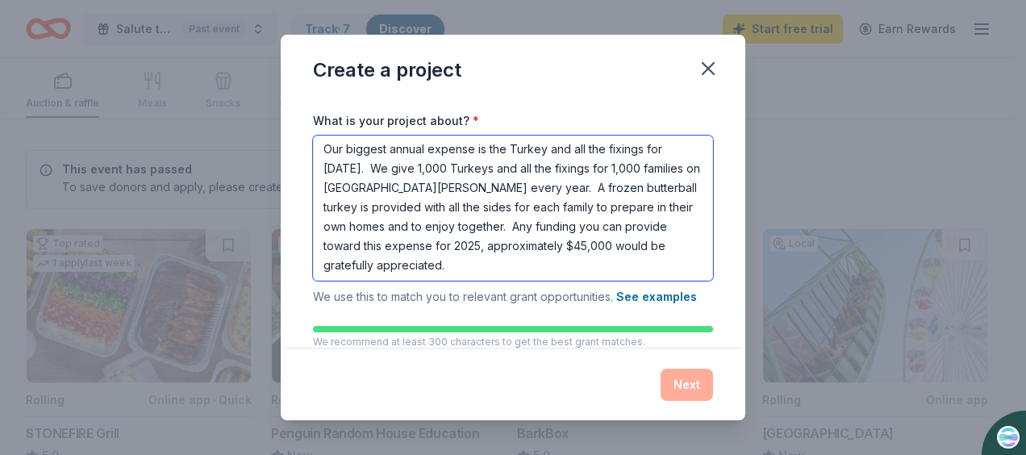
click at [569, 147] on textarea "We are a 501c3 non-profit organization in [GEOGRAPHIC_DATA], [US_STATE]. We pro…" at bounding box center [513, 208] width 400 height 145
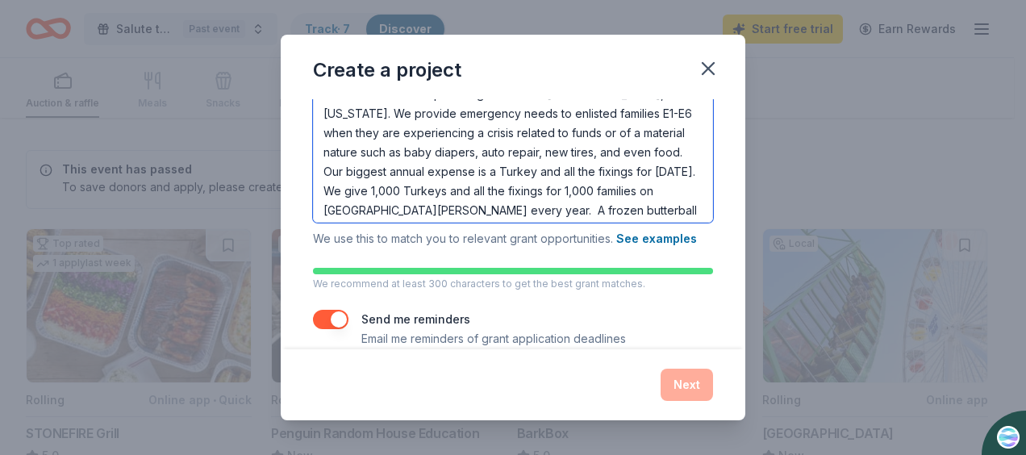
scroll to position [297, 0]
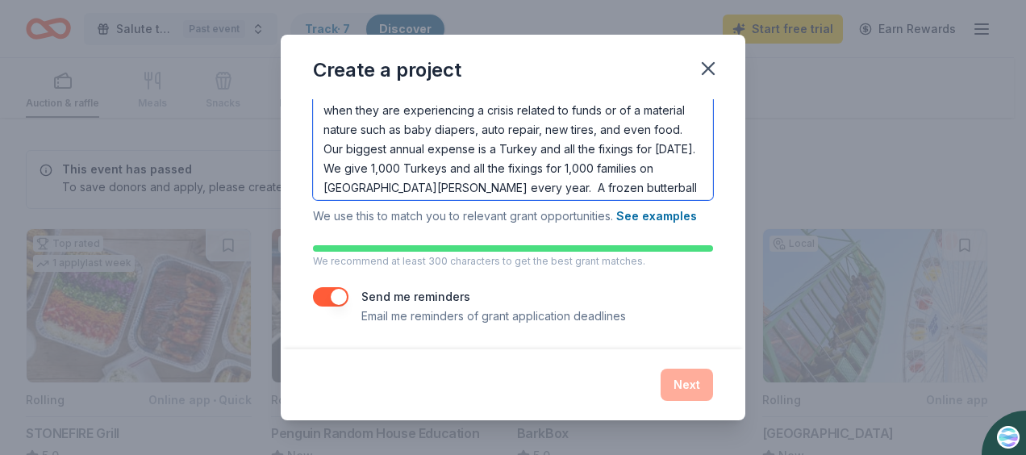
type textarea "We are a 501c3 non-profit organization in [GEOGRAPHIC_DATA], [US_STATE]. We pro…"
click at [636, 284] on div "Project name * Salute to Military Stars, Fundraiser, [DATE], October 34, 2025 Z…" at bounding box center [513, 64] width 400 height 524
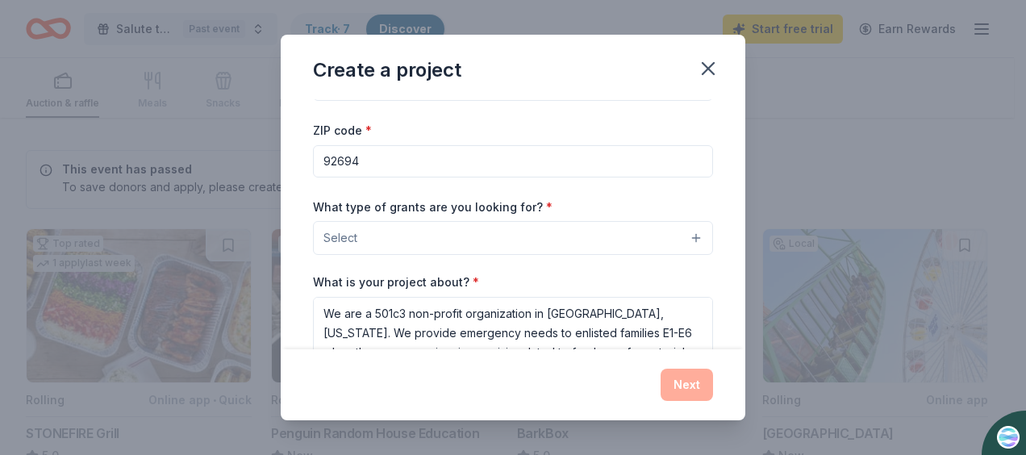
scroll to position [0, 0]
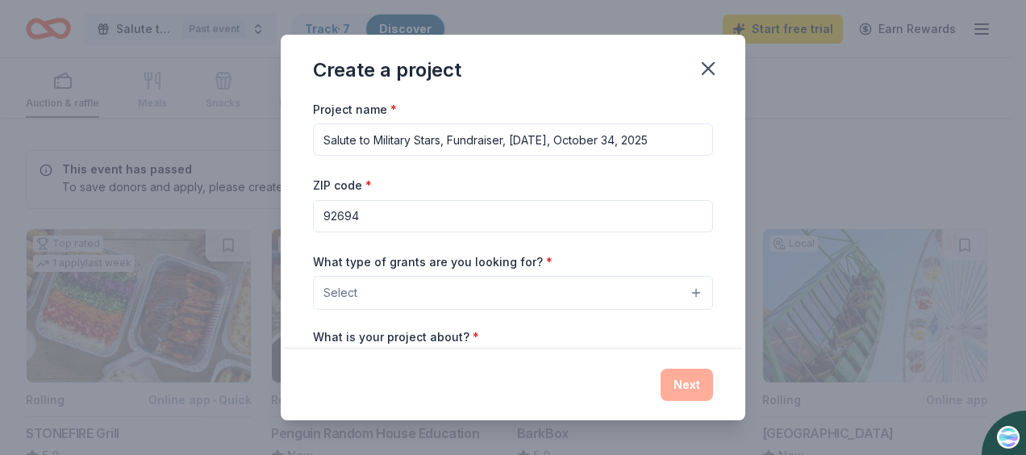
click at [413, 182] on div "ZIP code * 92694" at bounding box center [513, 203] width 400 height 57
click at [376, 176] on div "ZIP code * 92694" at bounding box center [513, 203] width 400 height 57
click at [343, 291] on span "Select" at bounding box center [341, 292] width 34 height 19
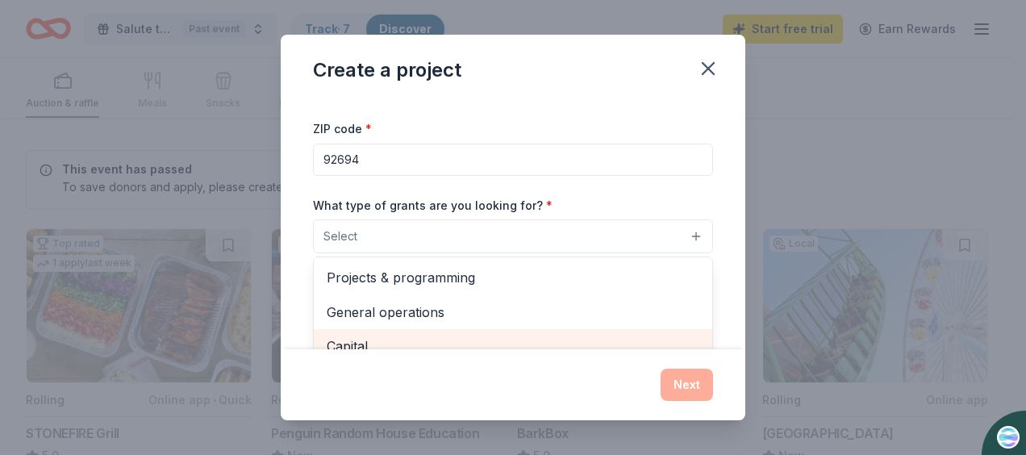
scroll to position [81, 0]
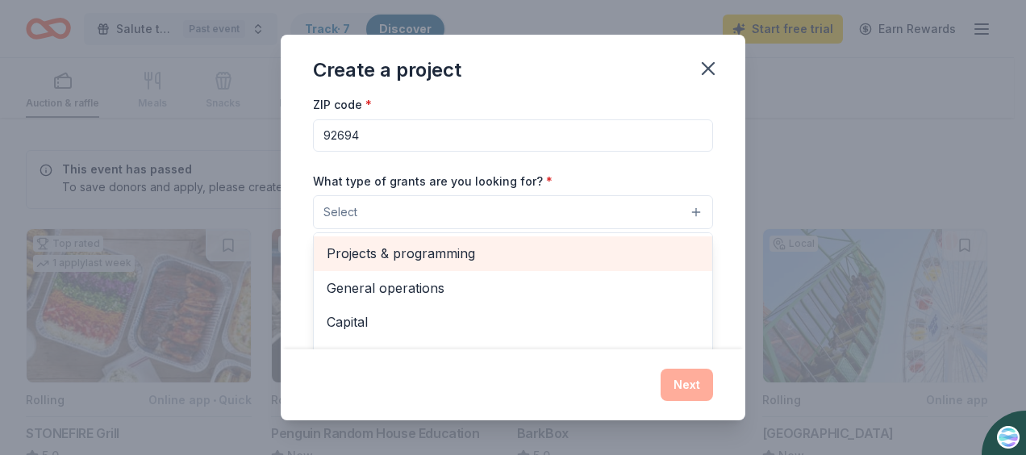
click at [420, 245] on span "Projects & programming" at bounding box center [513, 253] width 373 height 21
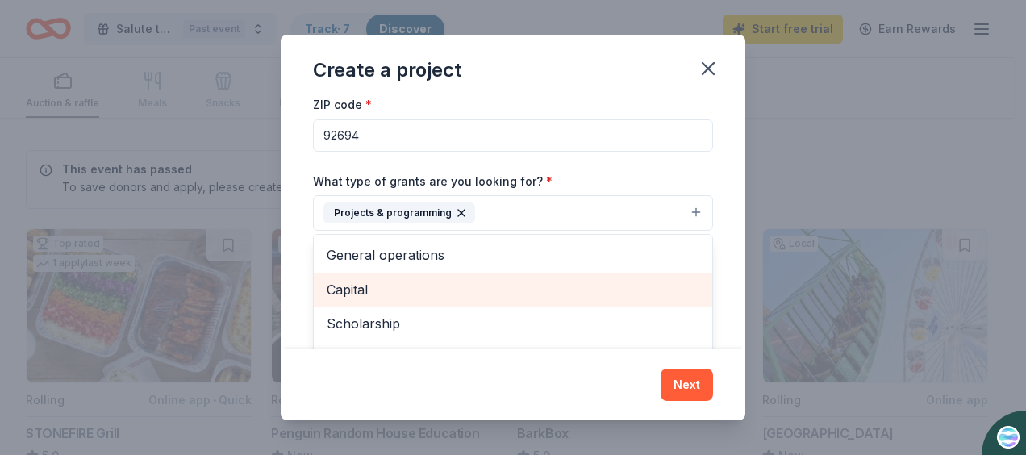
click at [345, 279] on span "Capital" at bounding box center [513, 289] width 373 height 21
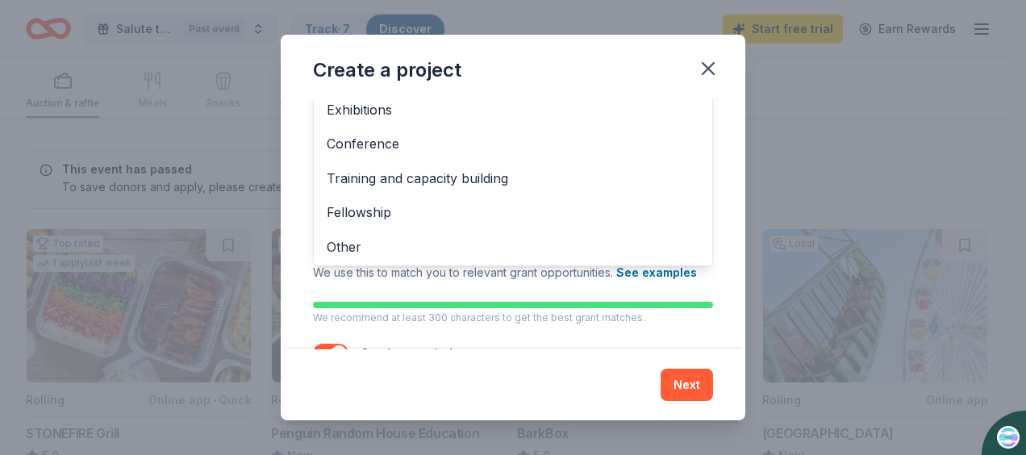
scroll to position [299, 0]
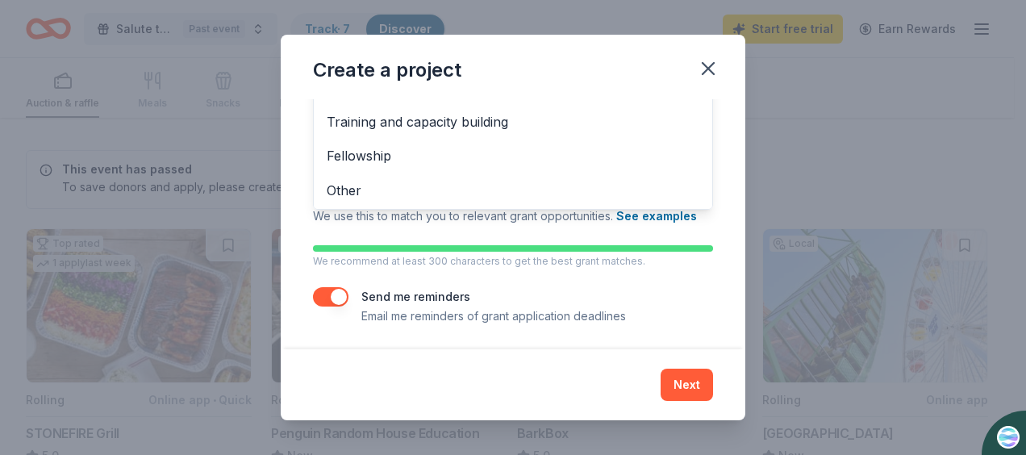
click at [689, 380] on div "Create a project Project name * Salute to Military Stars, Fundraiser, [DATE], O…" at bounding box center [513, 228] width 465 height 386
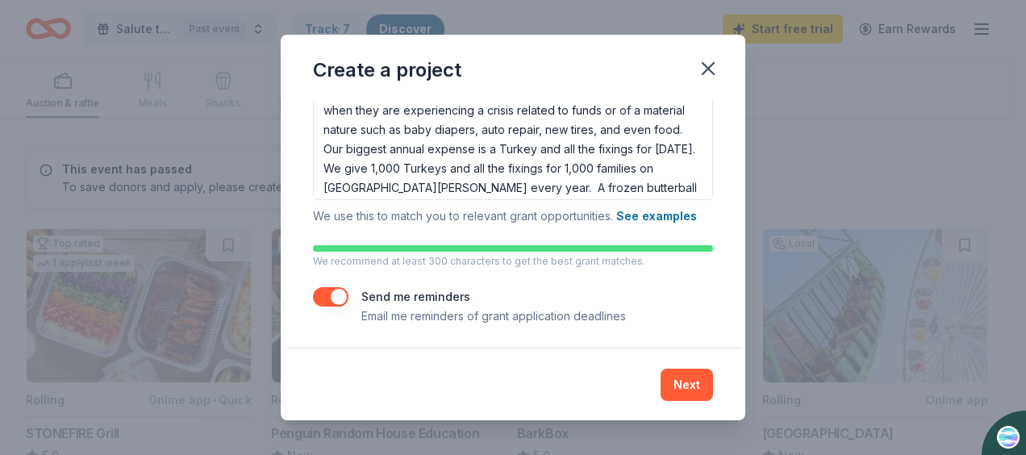
click at [423, 308] on p "Email me reminders of grant application deadlines" at bounding box center [493, 316] width 265 height 19
click at [686, 384] on button "Next" at bounding box center [687, 385] width 52 height 32
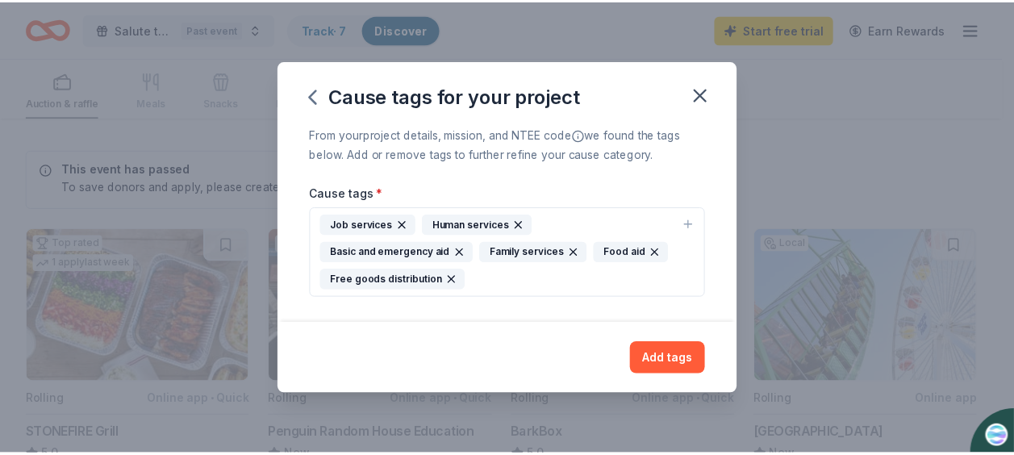
scroll to position [0, 0]
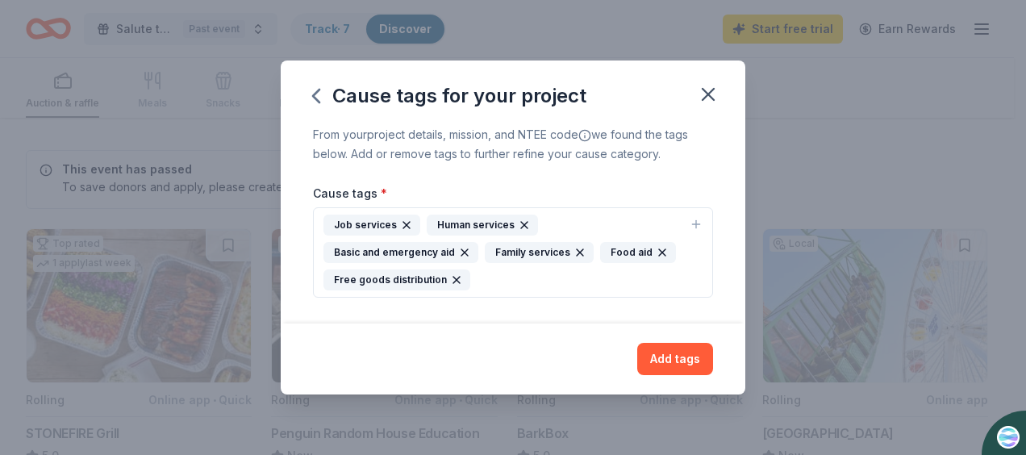
click at [403, 223] on icon "button" at bounding box center [406, 225] width 6 height 6
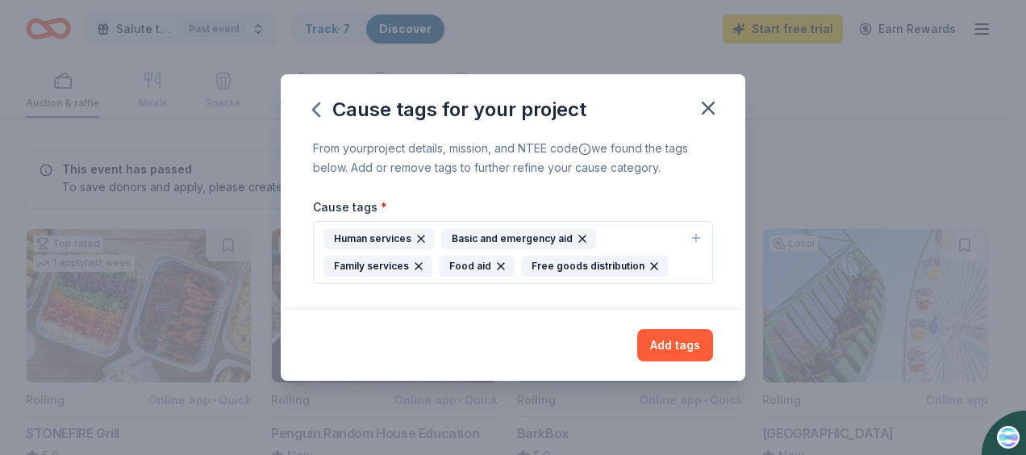
click at [579, 238] on icon "button" at bounding box center [582, 239] width 6 height 6
click at [415, 239] on icon "button" at bounding box center [421, 238] width 13 height 13
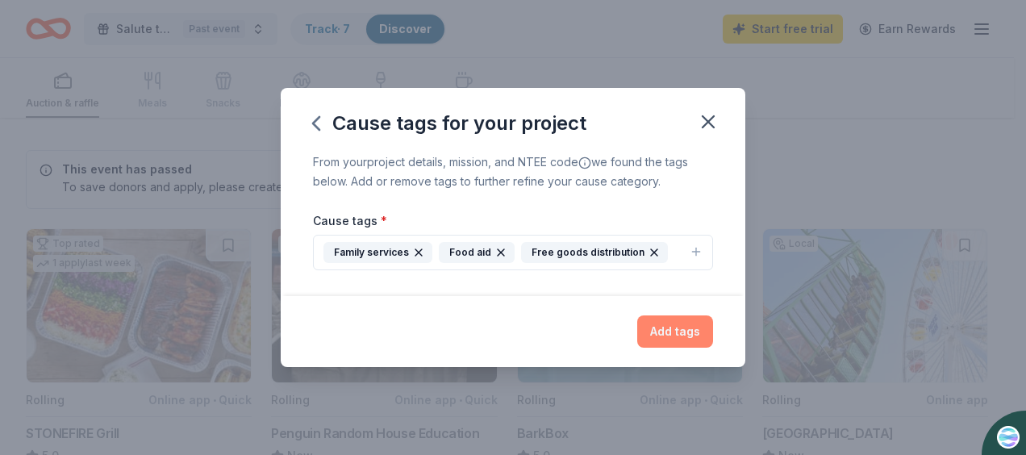
click at [681, 332] on button "Add tags" at bounding box center [675, 331] width 76 height 32
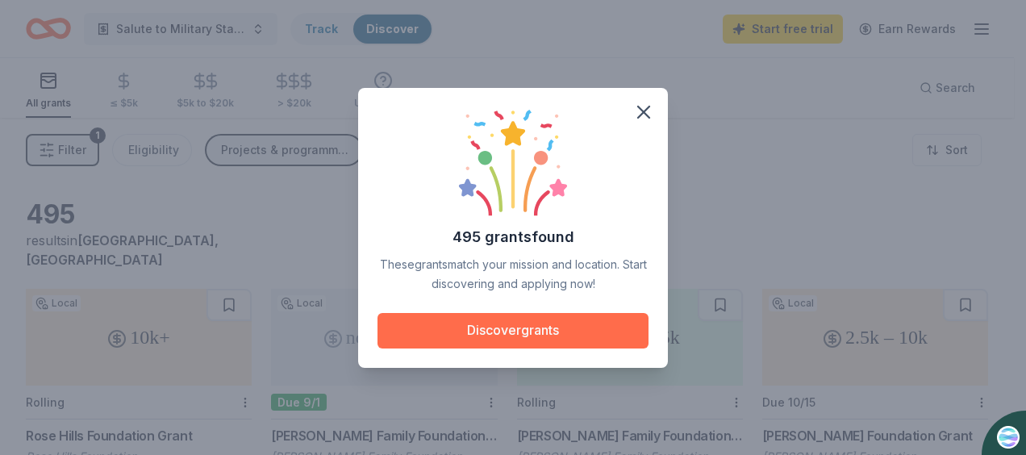
click at [529, 332] on button "Discover grants" at bounding box center [513, 330] width 271 height 35
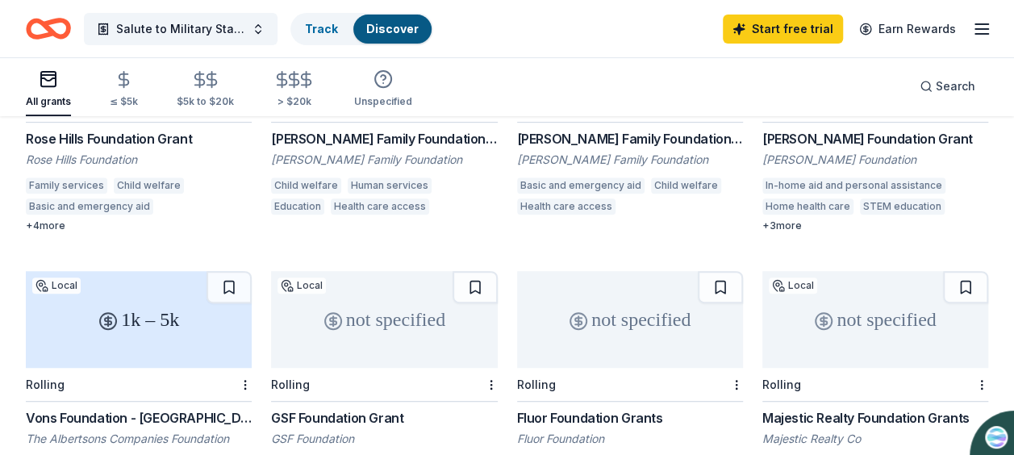
scroll to position [421, 0]
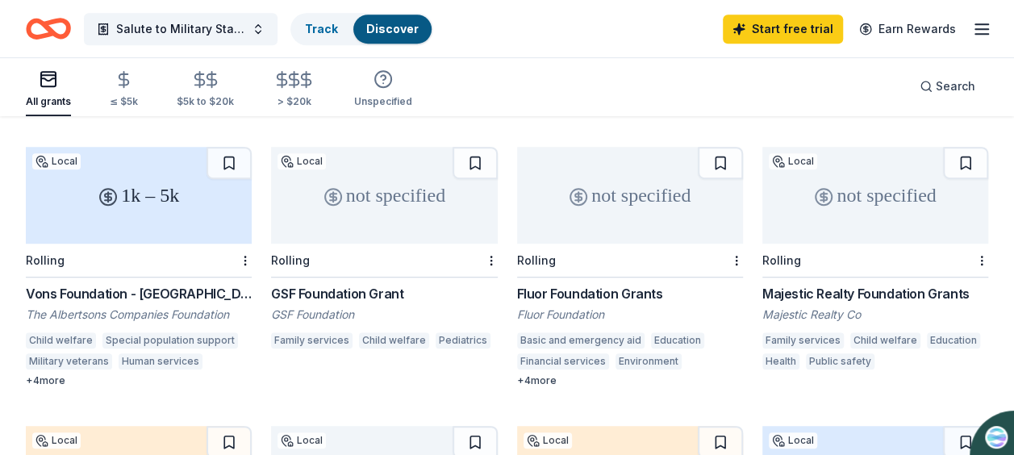
click at [93, 284] on div "Vons Foundation - [GEOGRAPHIC_DATA][US_STATE]" at bounding box center [139, 293] width 226 height 19
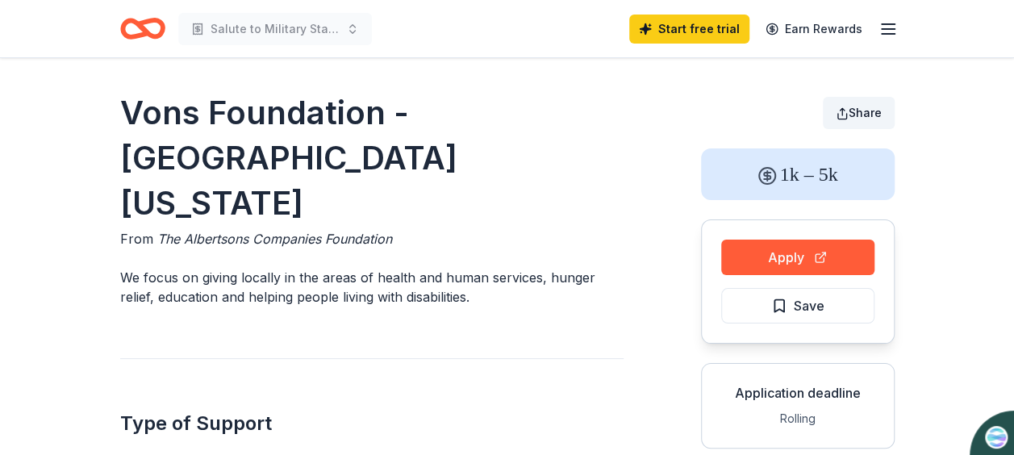
click at [865, 113] on span "Share" at bounding box center [865, 113] width 33 height 14
click at [860, 114] on span "Share" at bounding box center [865, 113] width 33 height 14
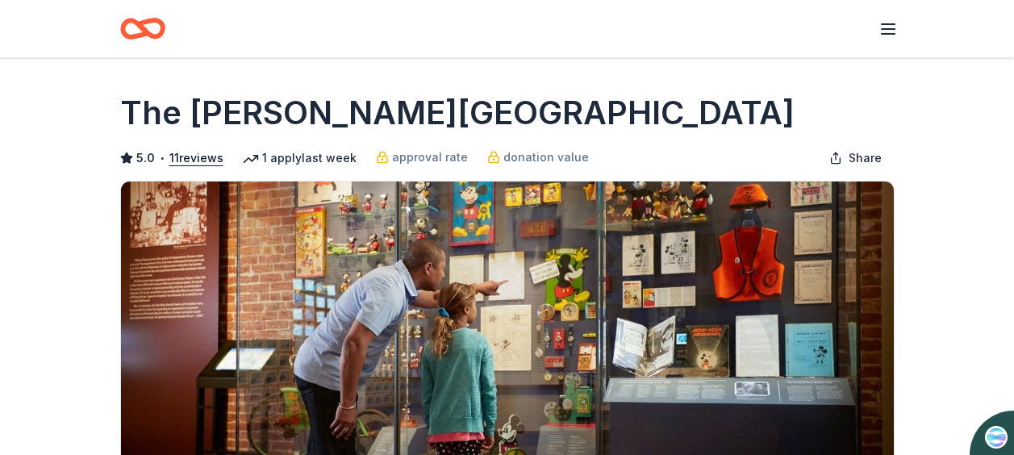
scroll to position [1201, 0]
